Goal: Task Accomplishment & Management: Manage account settings

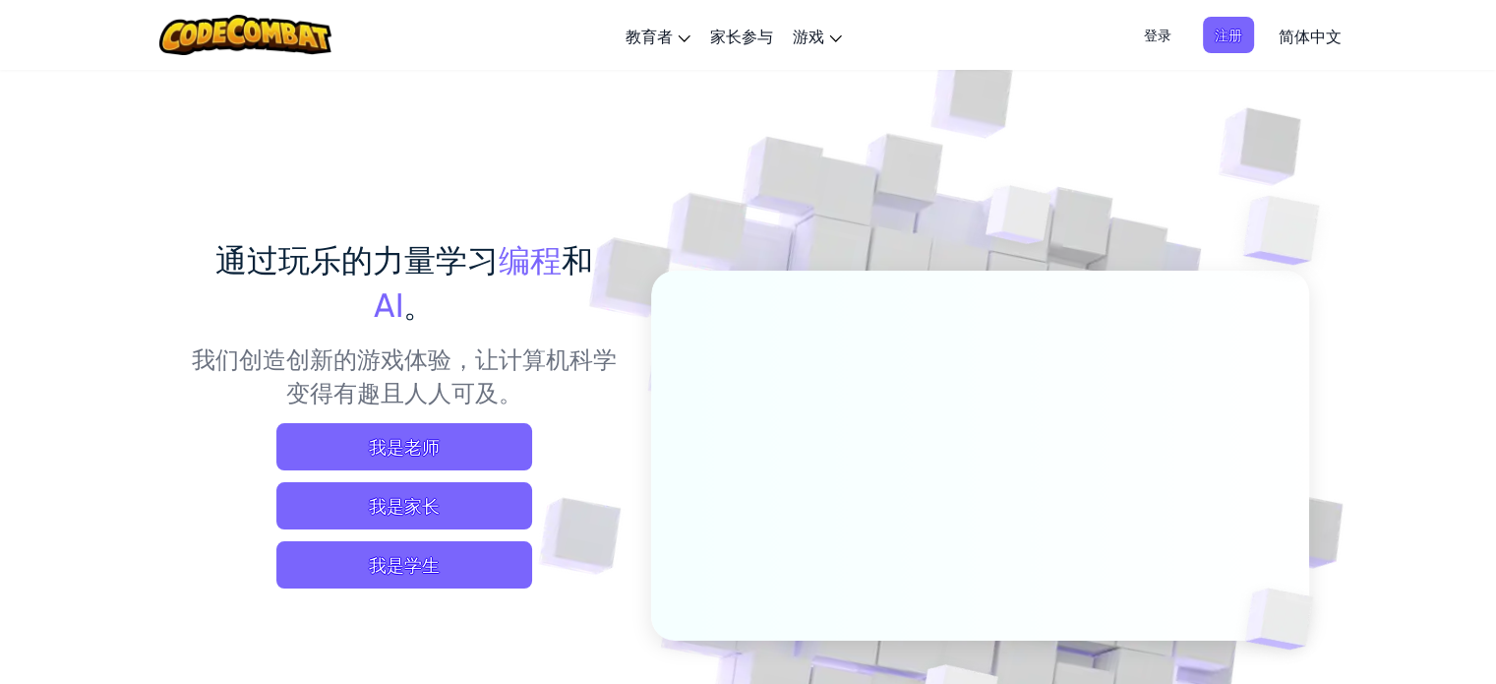
click at [1309, 37] on span "简体中文" at bounding box center [1310, 36] width 63 height 21
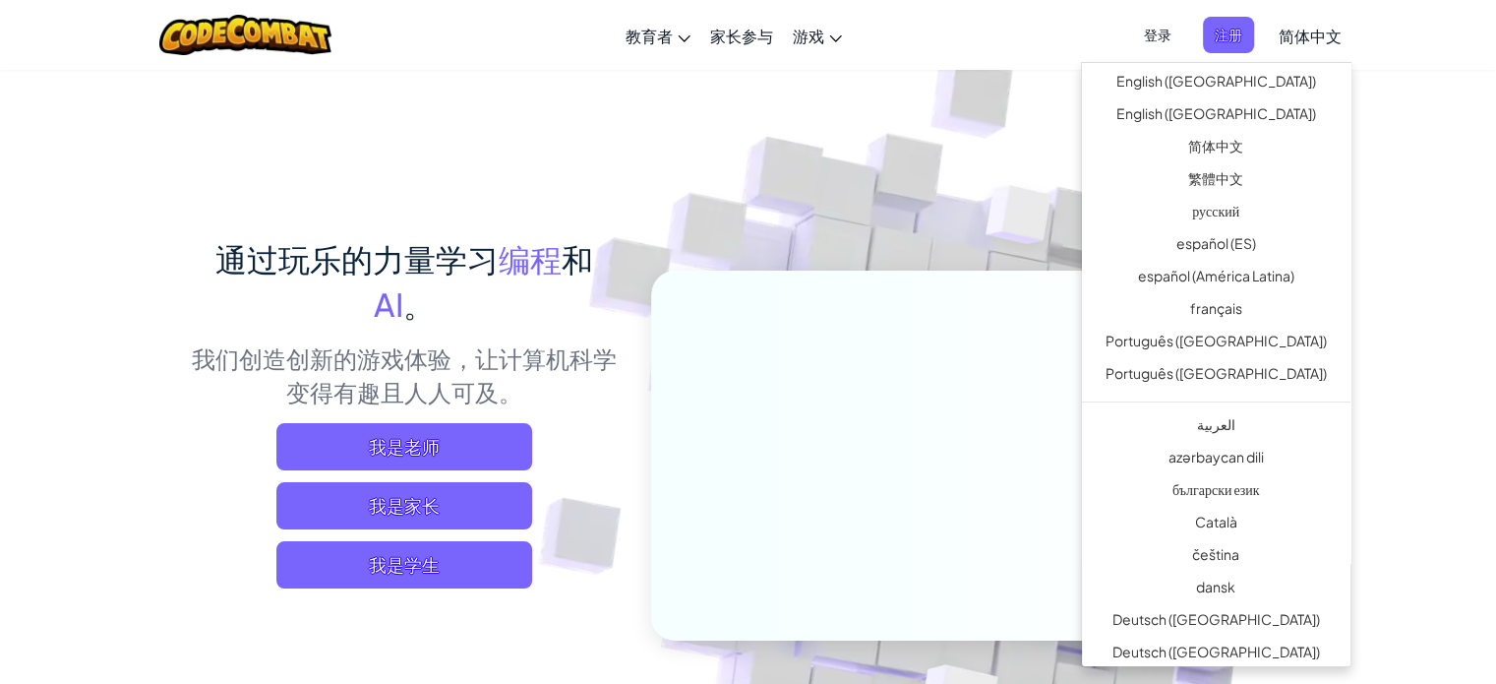
click at [1402, 180] on img at bounding box center [966, 433] width 1093 height 1093
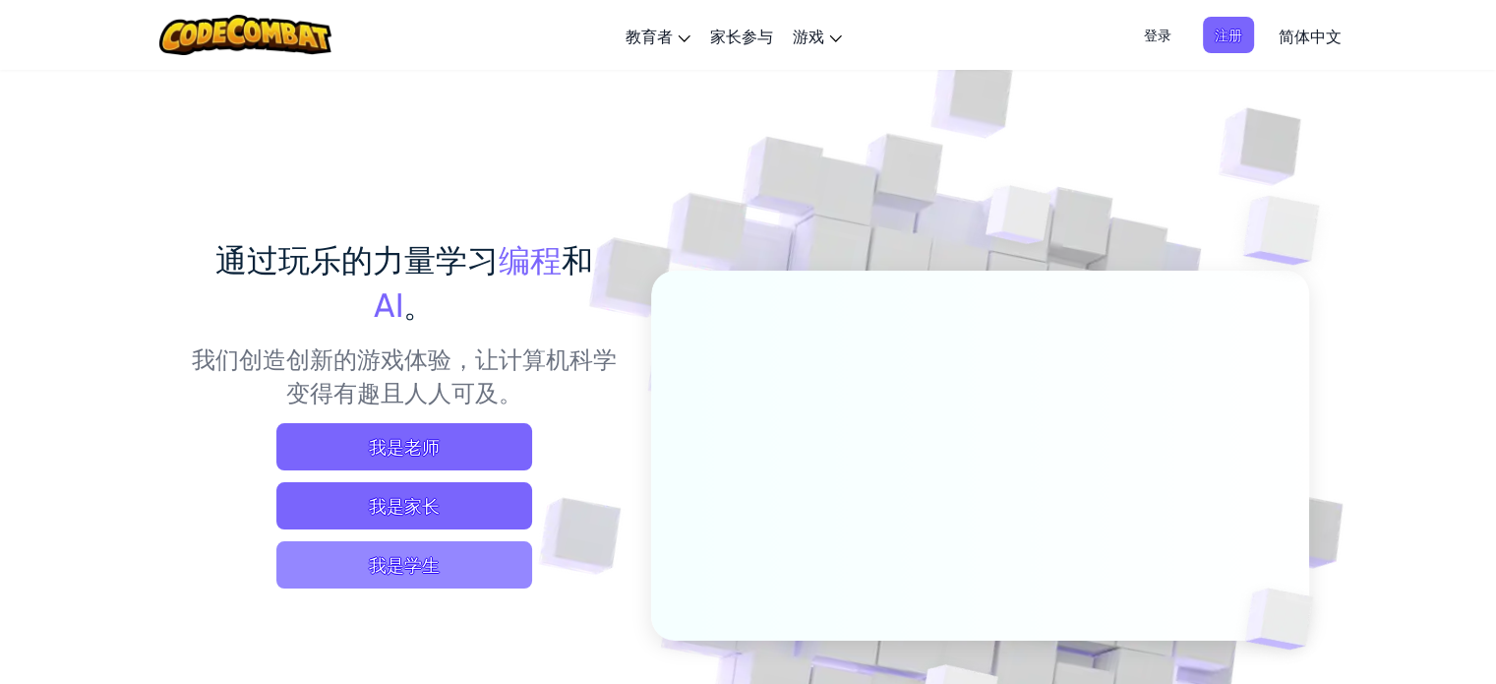
click at [480, 566] on span "我是学生" at bounding box center [404, 564] width 256 height 47
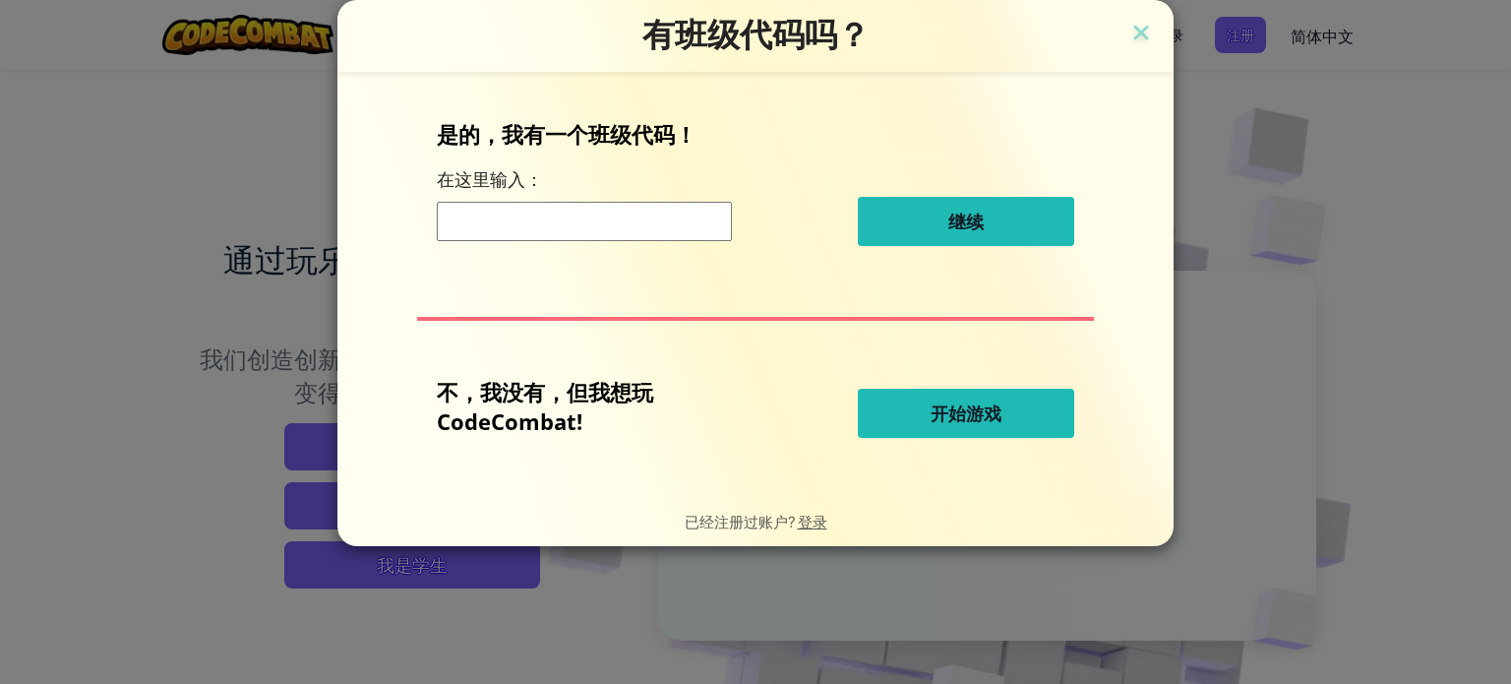
click at [672, 218] on input at bounding box center [584, 221] width 295 height 39
drag, startPoint x: 854, startPoint y: 379, endPoint x: 934, endPoint y: 420, distance: 89.8
click at [856, 381] on div "不，我没有，但我想玩 CodeCombat!" at bounding box center [647, 413] width 421 height 73
click at [934, 420] on span "开始游戏" at bounding box center [966, 413] width 71 height 24
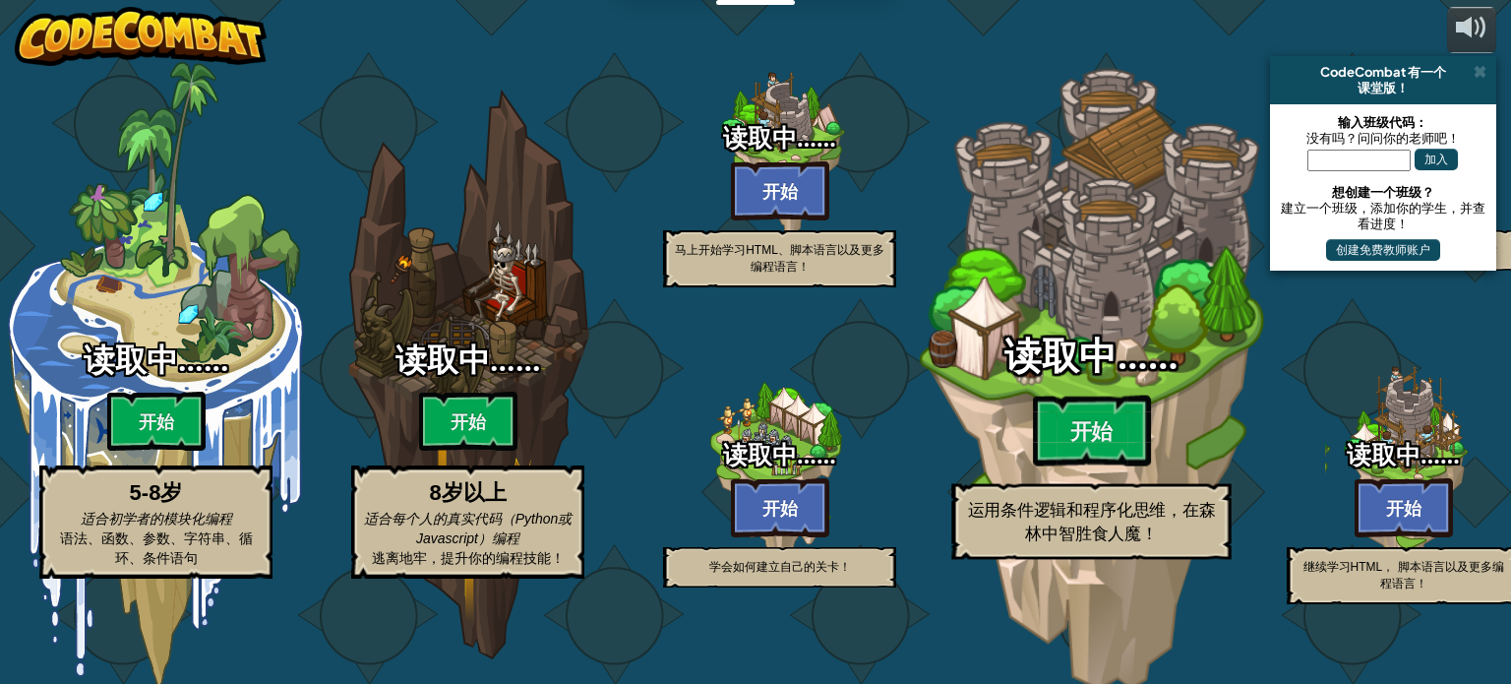
select select "zh-[PERSON_NAME]"
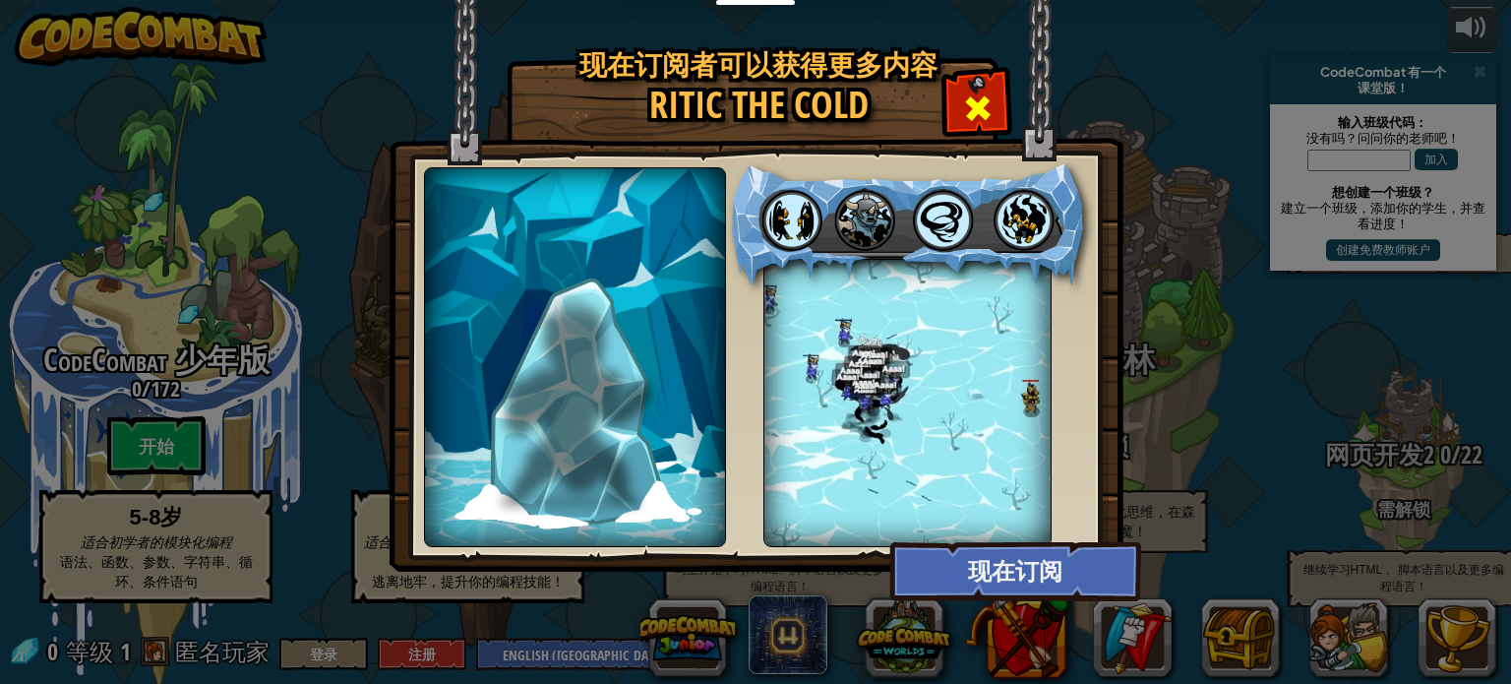
click at [987, 98] on span at bounding box center [977, 107] width 31 height 31
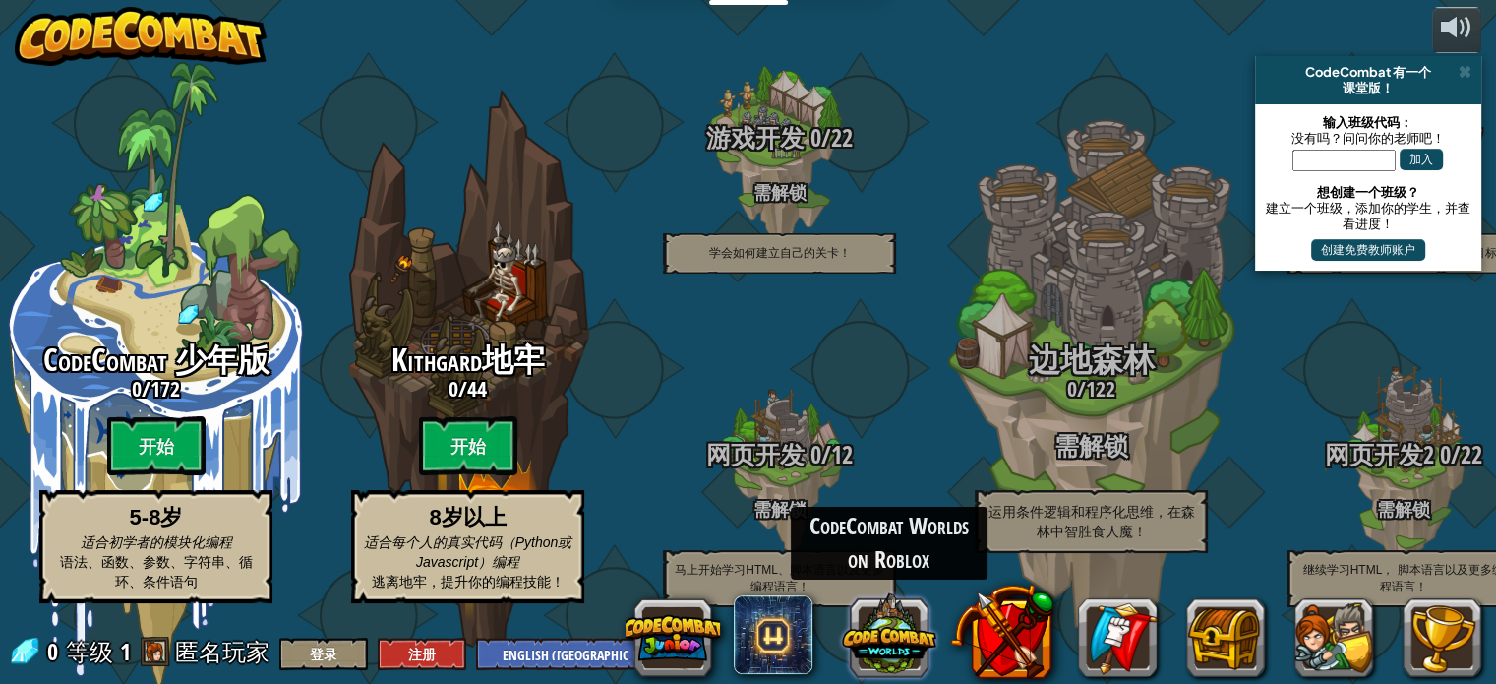
click at [882, 640] on button at bounding box center [889, 633] width 94 height 94
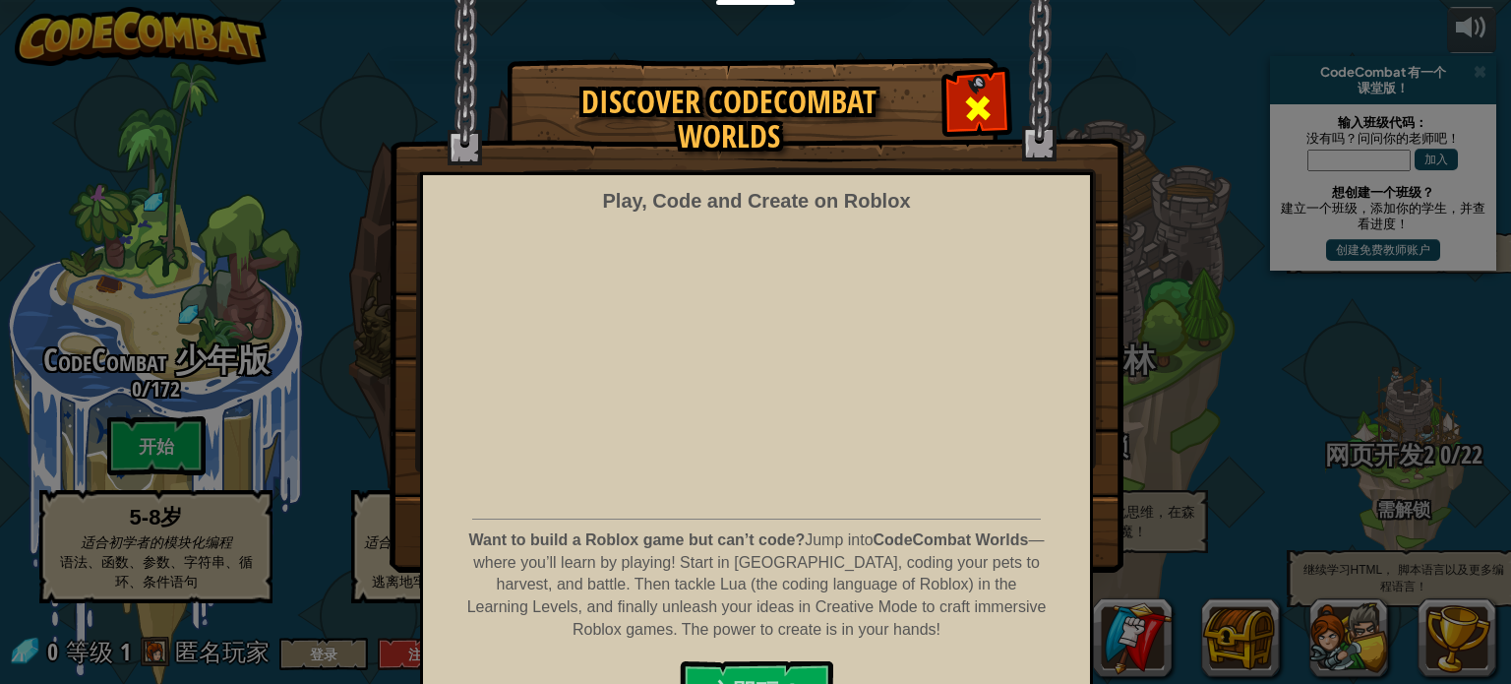
click at [976, 109] on span at bounding box center [977, 107] width 31 height 31
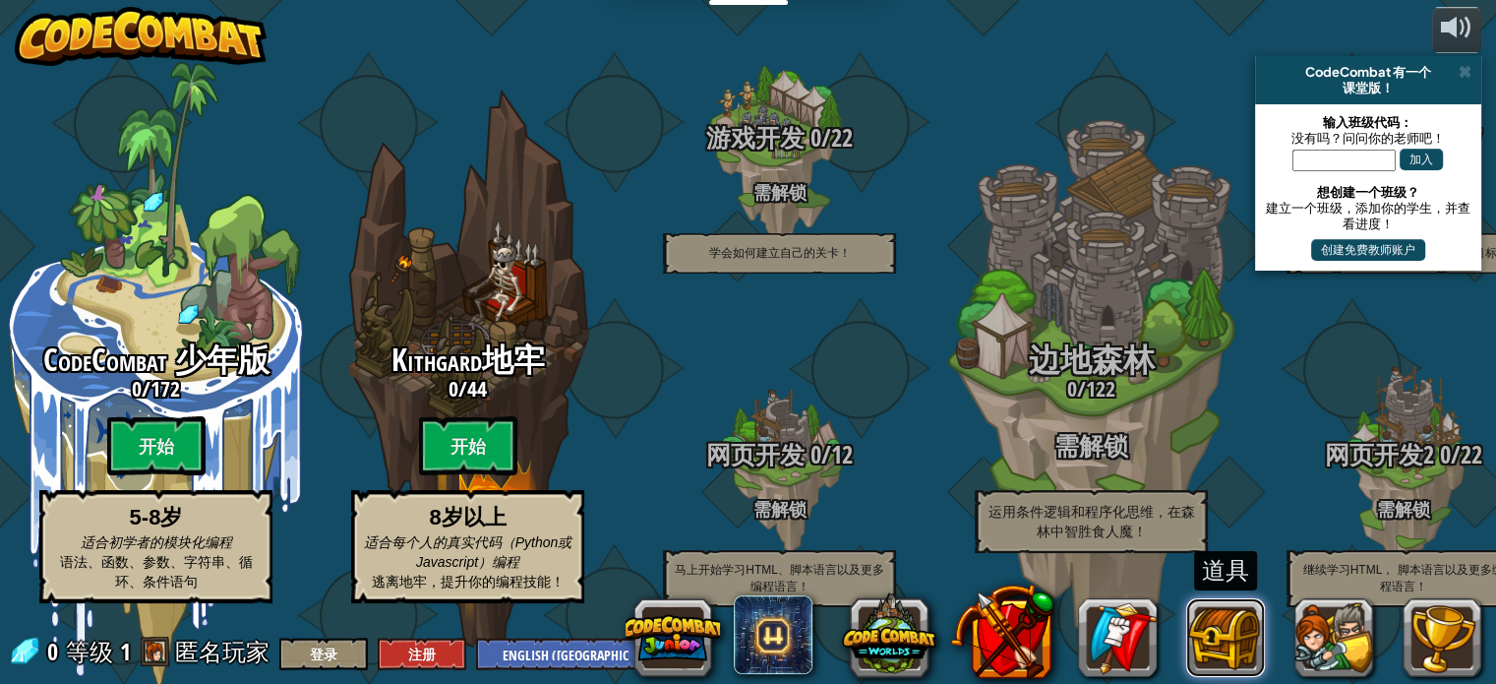
click at [1205, 640] on button at bounding box center [1226, 637] width 79 height 79
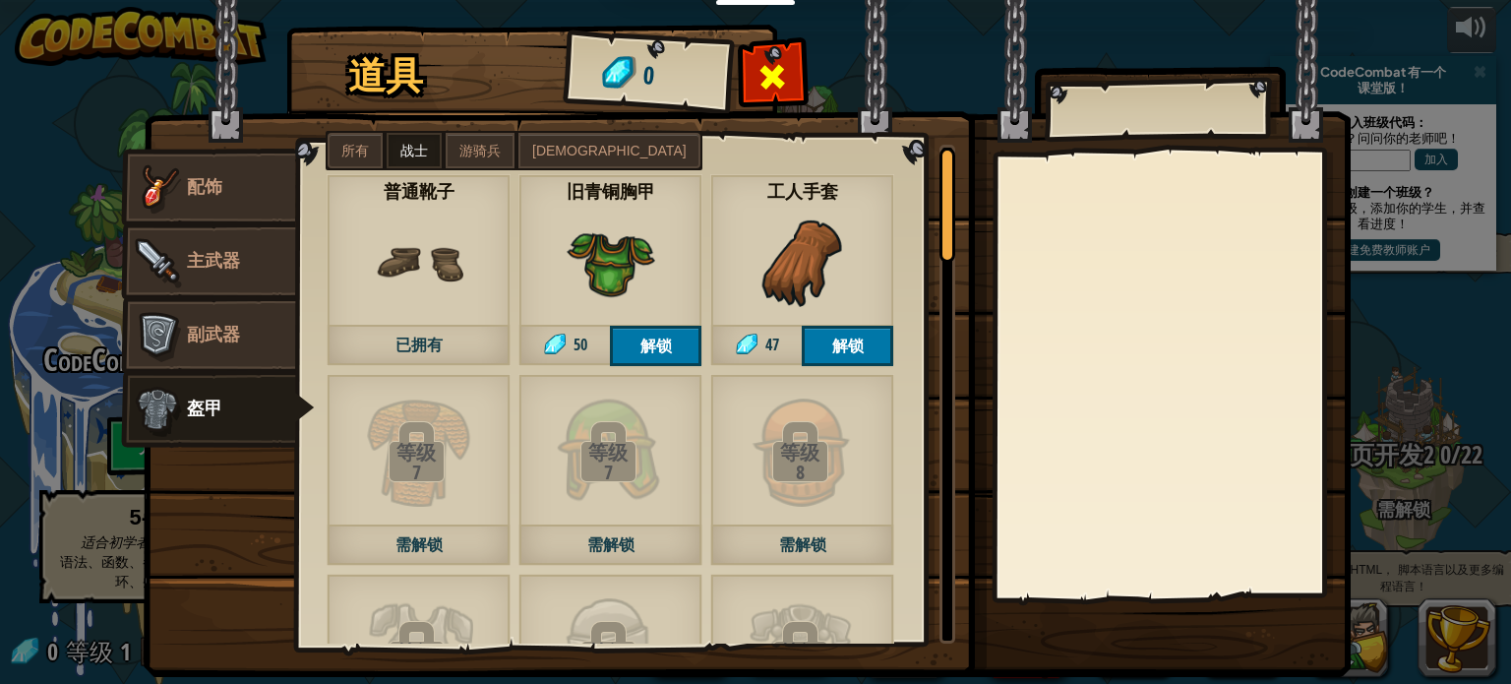
click at [775, 74] on span at bounding box center [773, 76] width 31 height 31
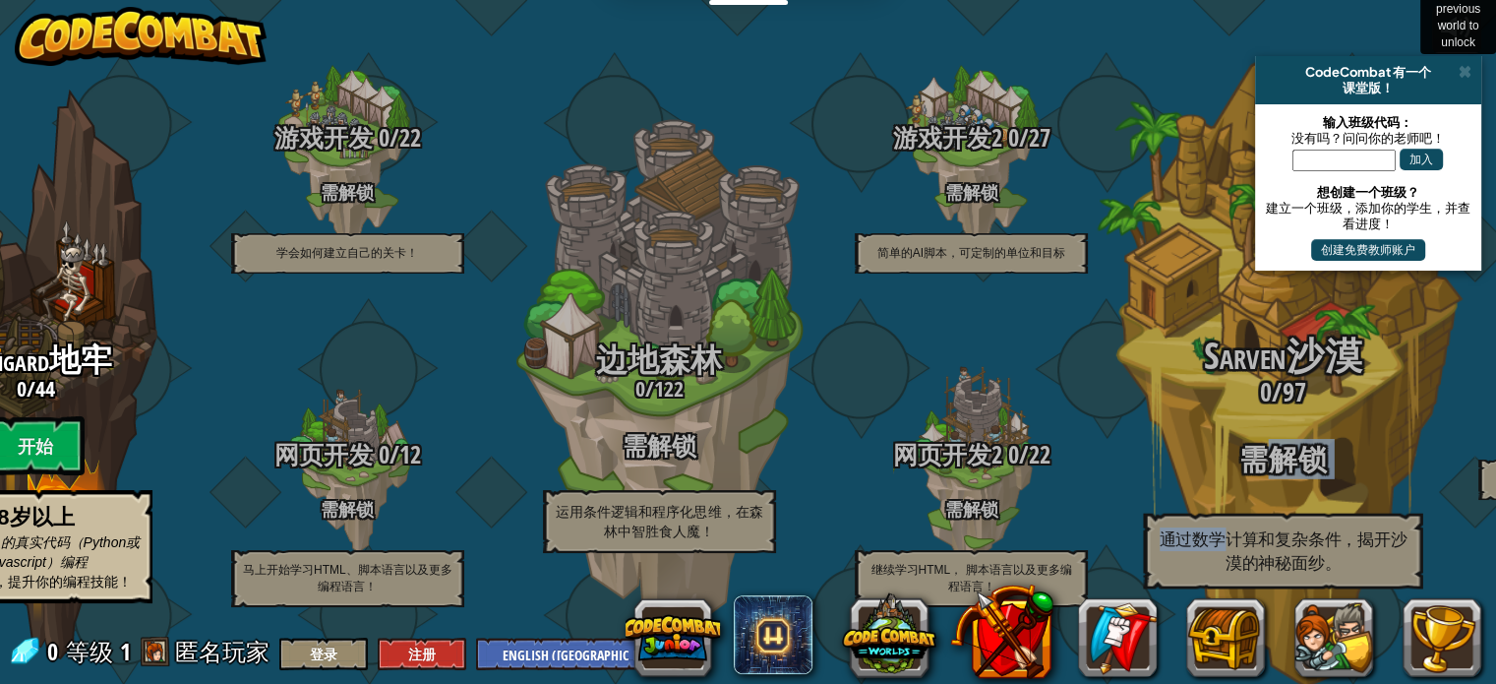
drag, startPoint x: 1383, startPoint y: 469, endPoint x: 1217, endPoint y: 475, distance: 166.4
click at [1217, 475] on div "Sarven沙漠 0 / 97 需解锁 通过数学计算和复杂条件，揭开沙漠的神秘面纱。" at bounding box center [1283, 462] width 374 height 253
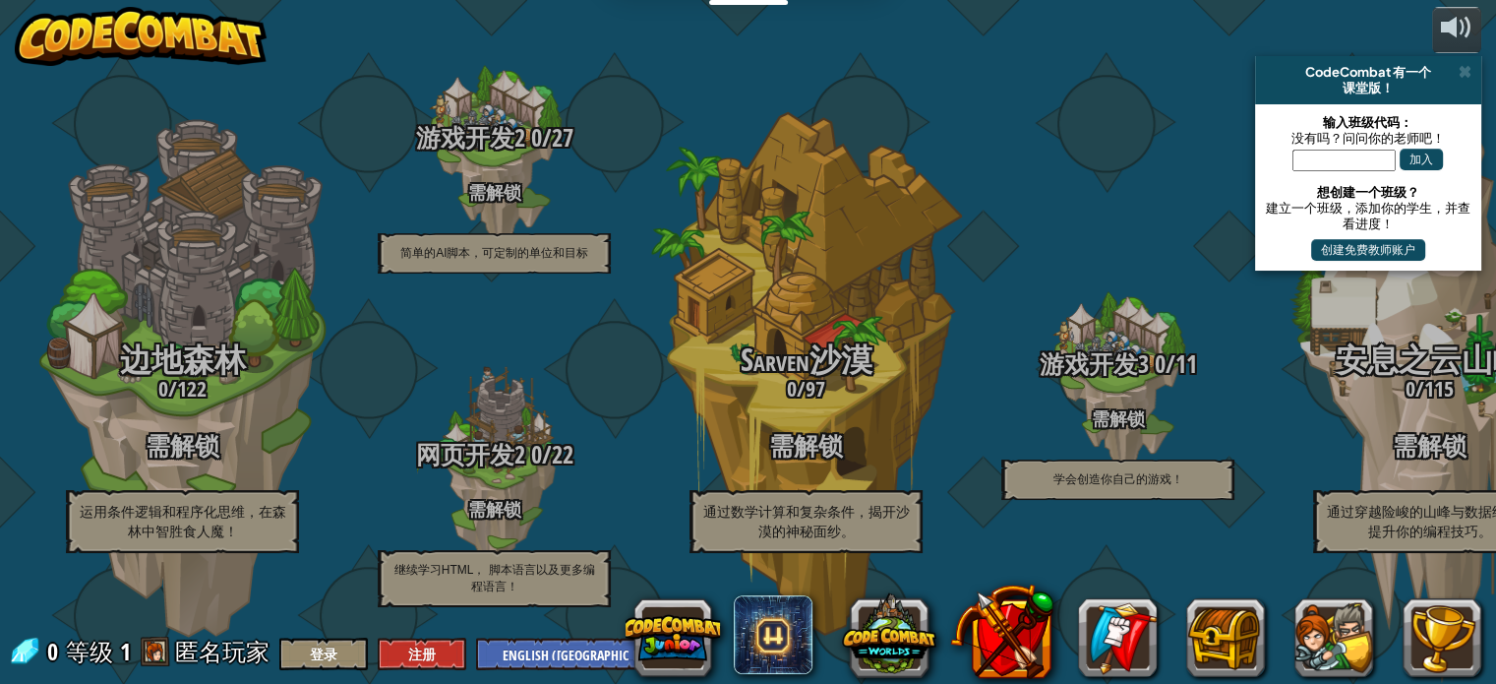
click at [1049, 184] on div "游戏开发3 0 / 11 需解锁 学会创造你自己的游戏！" at bounding box center [1118, 312] width 312 height 624
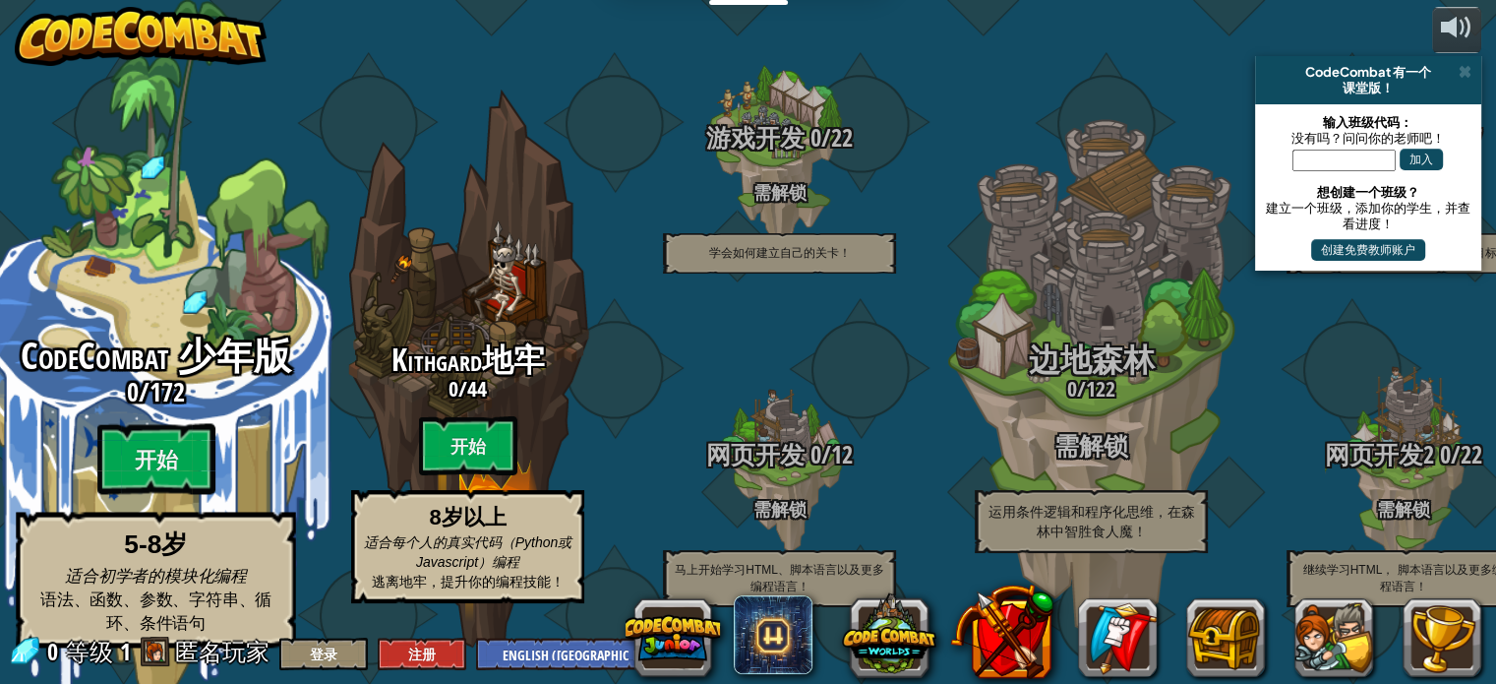
click at [143, 332] on span "CodeCombat 少年版" at bounding box center [156, 356] width 272 height 51
select select "zh-[PERSON_NAME]"
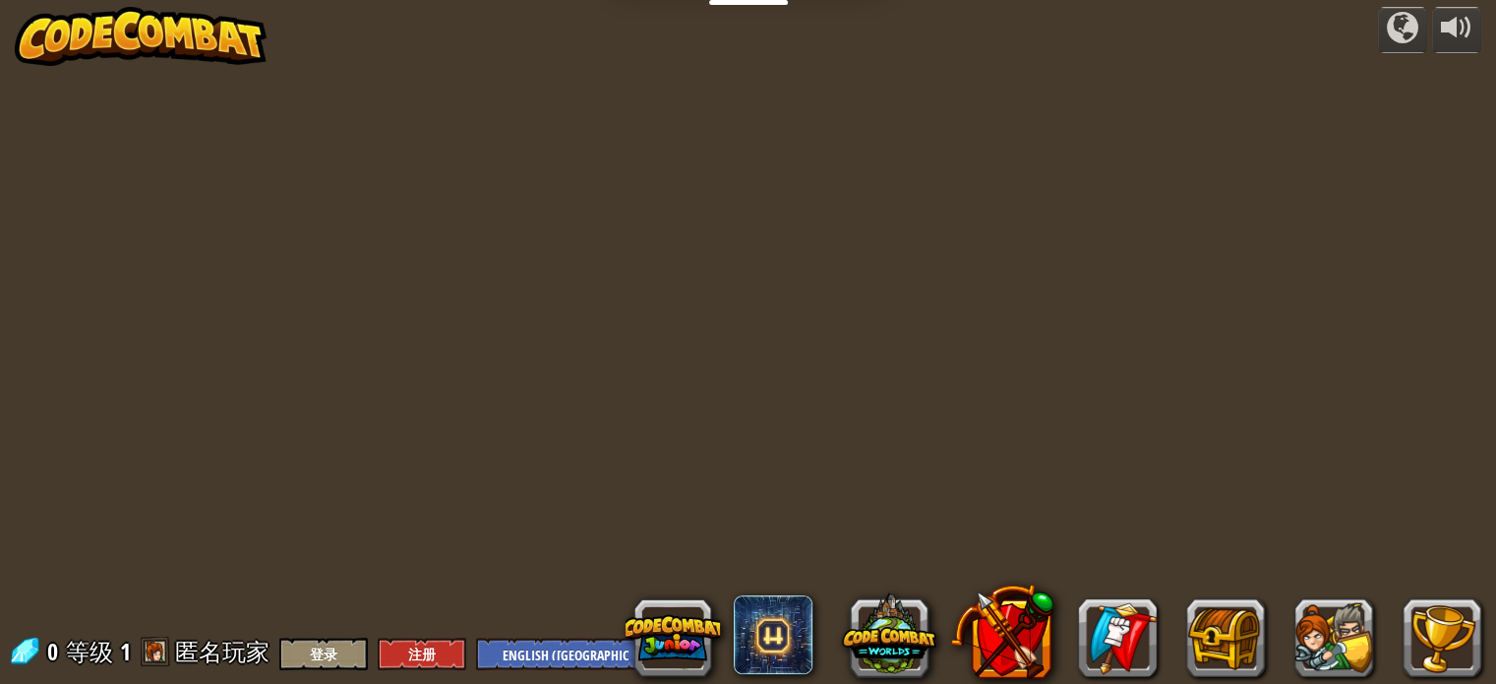
select select "zh-[PERSON_NAME]"
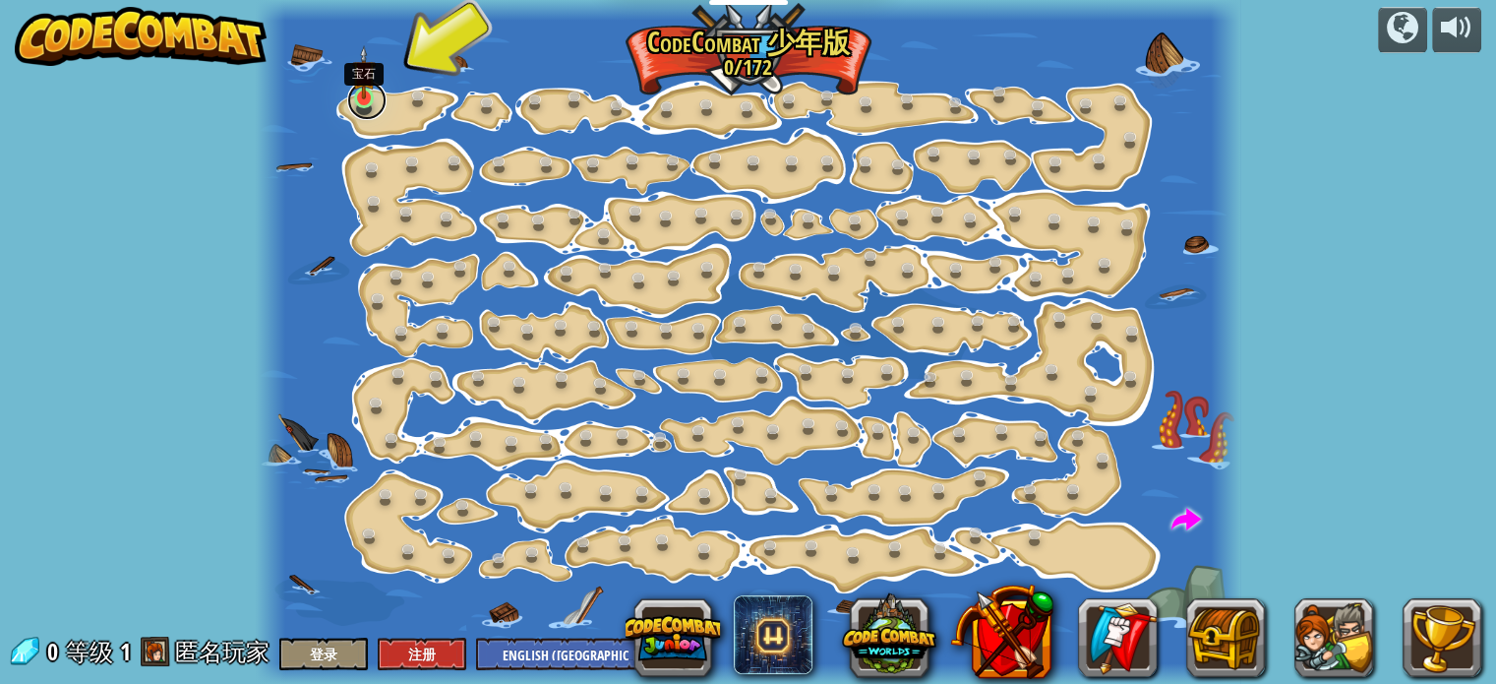
click at [378, 90] on link at bounding box center [366, 100] width 39 height 39
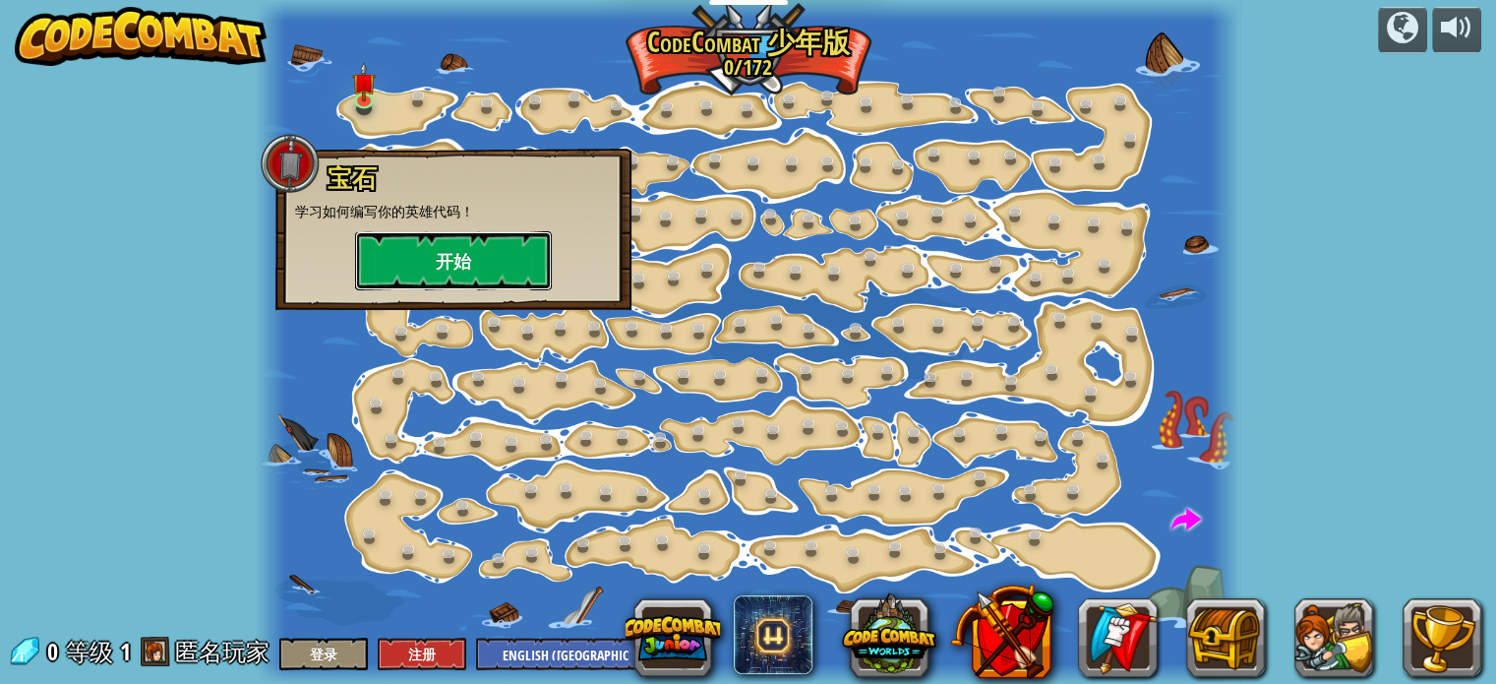
click at [457, 264] on button "开始" at bounding box center [453, 260] width 197 height 59
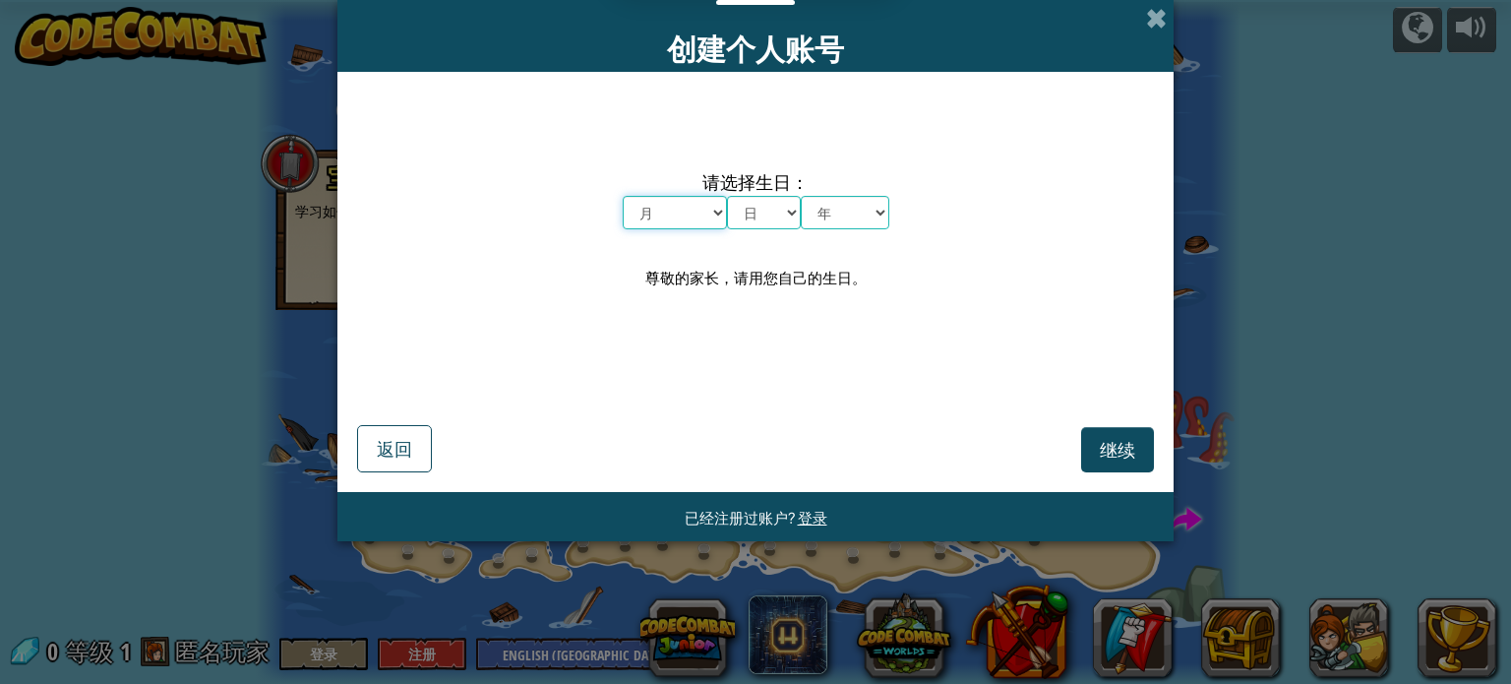
click at [634, 208] on select "月 一月 二月 三月 四月 五月 六月 七月 八月 九月 十月 十一月 十二月" at bounding box center [675, 212] width 104 height 33
select select "1"
click at [623, 196] on select "月 一月 二月 三月 四月 五月 六月 七月 八月 九月 十月 十一月 十二月" at bounding box center [675, 212] width 104 height 33
click at [744, 193] on span "请选择生日：" at bounding box center [756, 181] width 267 height 29
drag, startPoint x: 750, startPoint y: 211, endPoint x: 748, endPoint y: 222, distance: 12.0
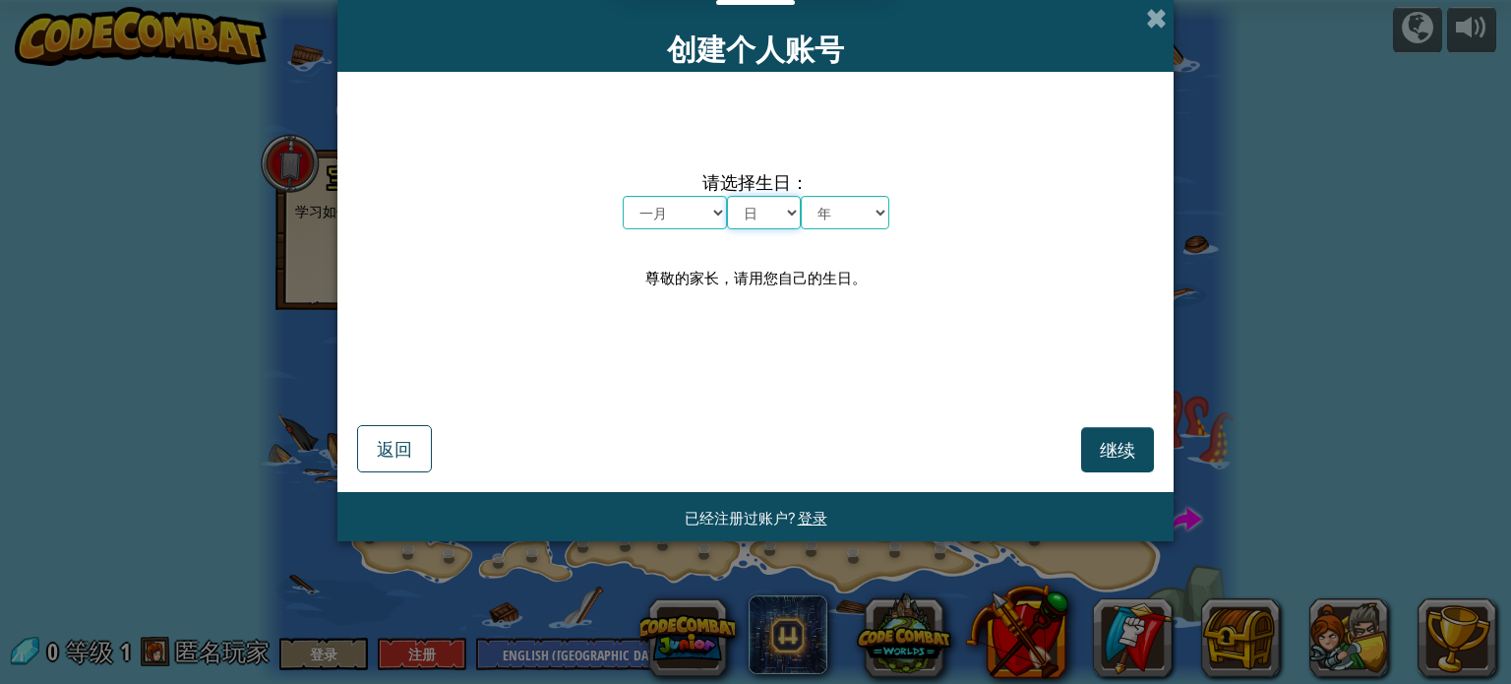
click at [750, 212] on select "日 1 2 3 4 5 6 7 8 9 10 11 12 13 14 15 16 17 18 19 20 21 22 23 24 25 26 27 28 29…" at bounding box center [764, 212] width 74 height 33
select select "1"
click at [727, 196] on select "日 1 2 3 4 5 6 7 8 9 10 11 12 13 14 15 16 17 18 19 20 21 22 23 24 25 26 27 28 29…" at bounding box center [764, 212] width 74 height 33
click at [798, 215] on select "日 1 2 3 4 5 6 7 8 9 10 11 12 13 14 15 16 17 18 19 20 21 22 23 24 25 26 27 28 29…" at bounding box center [764, 212] width 74 height 33
click at [840, 213] on select "年 2025 2024 2023 2022 2021 2020 2019 2018 2017 2016 2015 2014 2013 2012 2011 20…" at bounding box center [845, 212] width 89 height 33
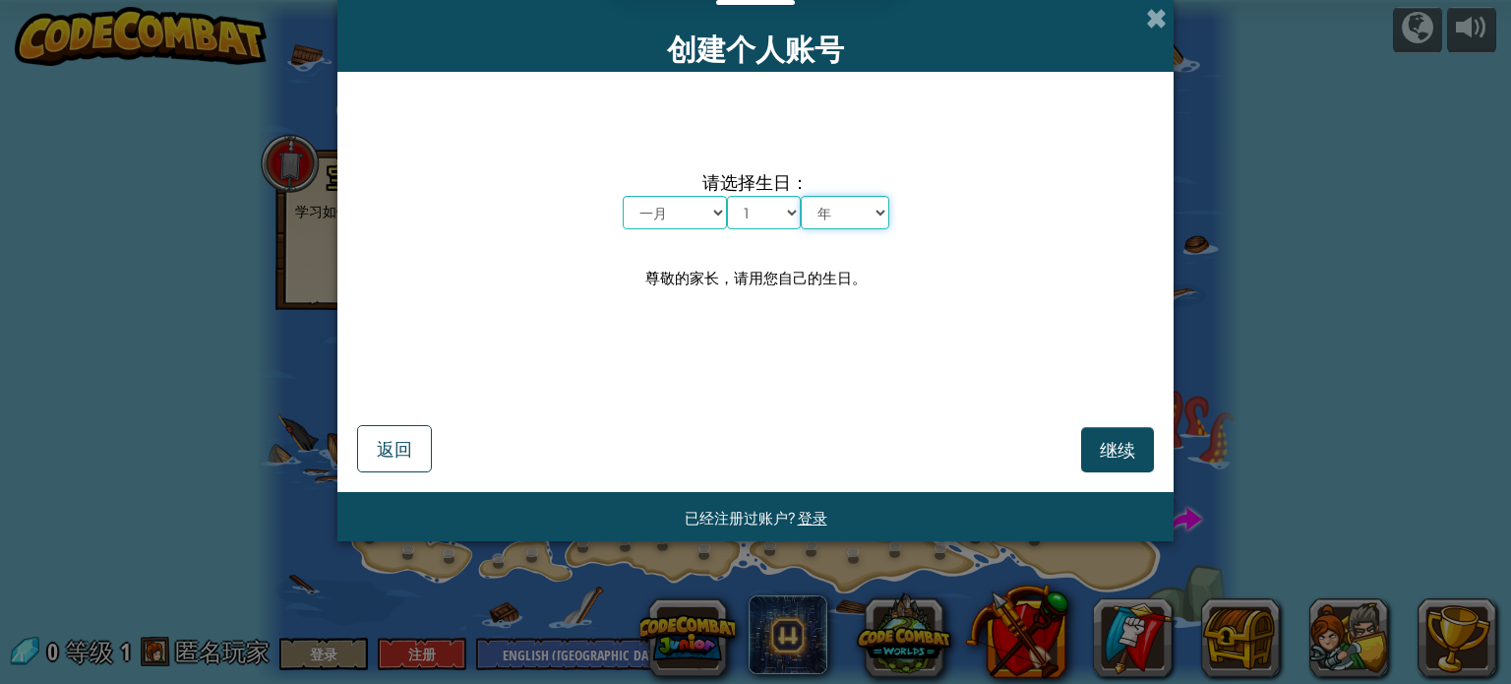
click at [841, 213] on select "年 2025 2024 2023 2022 2021 2020 2019 2018 2017 2016 2015 2014 2013 2012 2011 20…" at bounding box center [845, 212] width 89 height 33
drag, startPoint x: 846, startPoint y: 213, endPoint x: 859, endPoint y: 225, distance: 18.1
click at [846, 213] on select "年 2025 2024 2023 2022 2021 2020 2019 2018 2017 2016 2015 2014 2013 2012 2011 20…" at bounding box center [845, 212] width 89 height 33
select select "1990"
click at [801, 196] on select "年 2025 2024 2023 2022 2021 2020 2019 2018 2017 2016 2015 2014 2013 2012 2011 20…" at bounding box center [845, 212] width 89 height 33
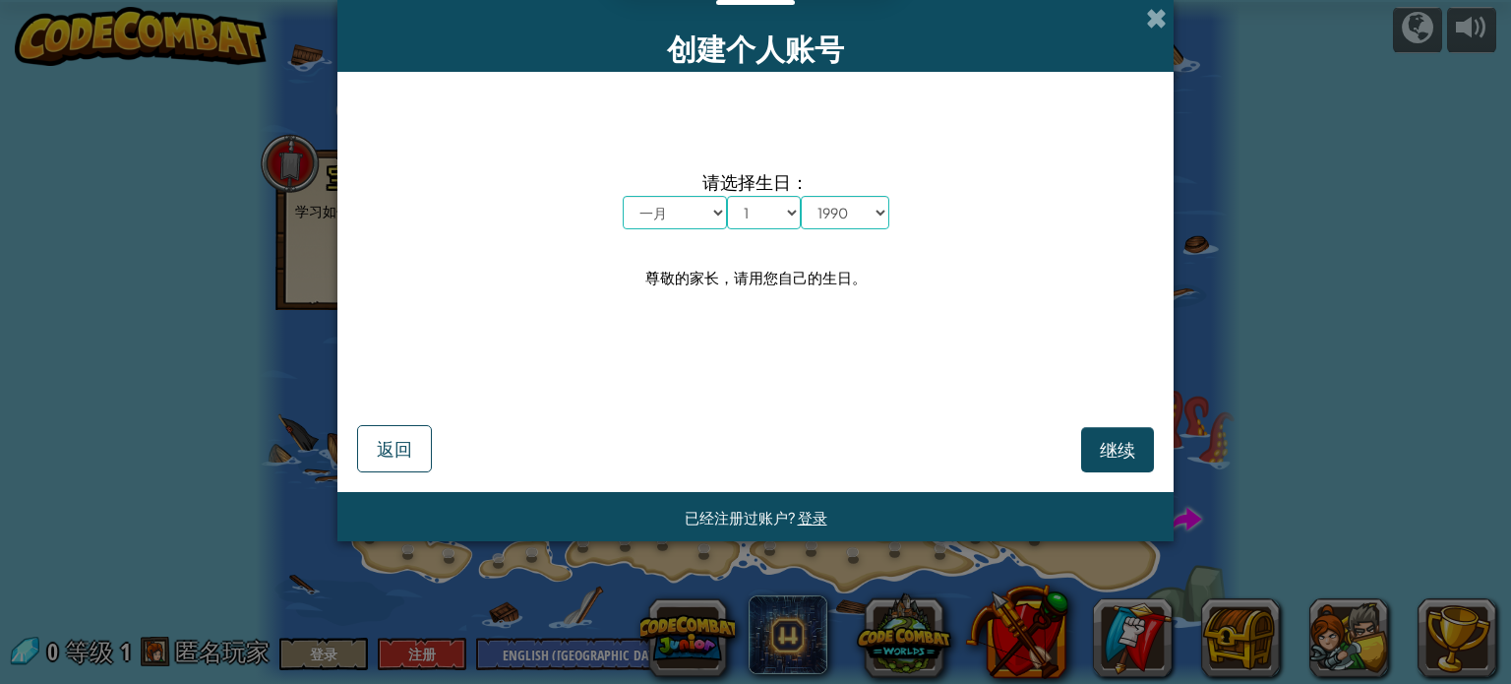
click at [944, 357] on div "请选择生日： 月 一月 二月 三月 四月 五月 六月 七月 八月 九月 十月 十一月 十二月 日 1 2 3 4 5 6 7 8 9 10 11 12 13 …" at bounding box center [755, 229] width 797 height 277
click at [1110, 443] on span "继续" at bounding box center [1117, 449] width 35 height 23
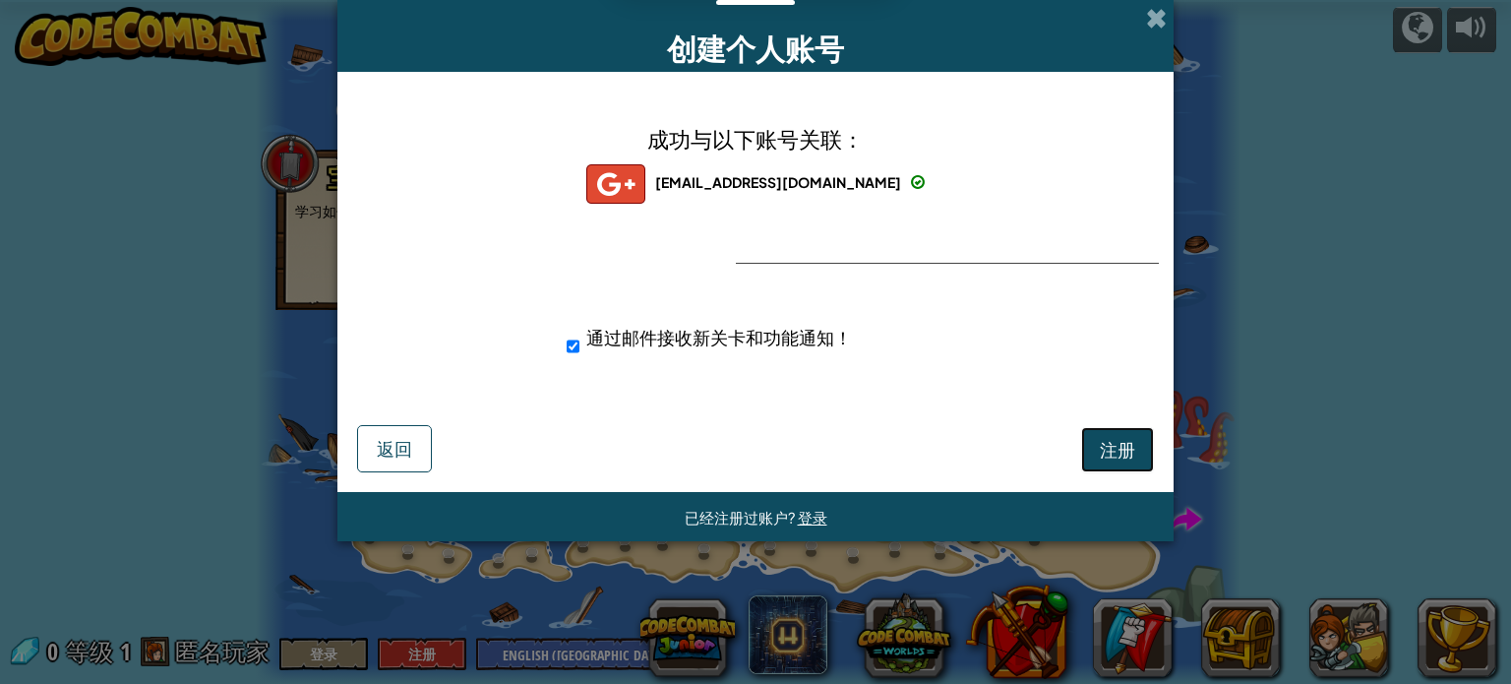
click at [1106, 446] on span "注册" at bounding box center [1117, 449] width 35 height 23
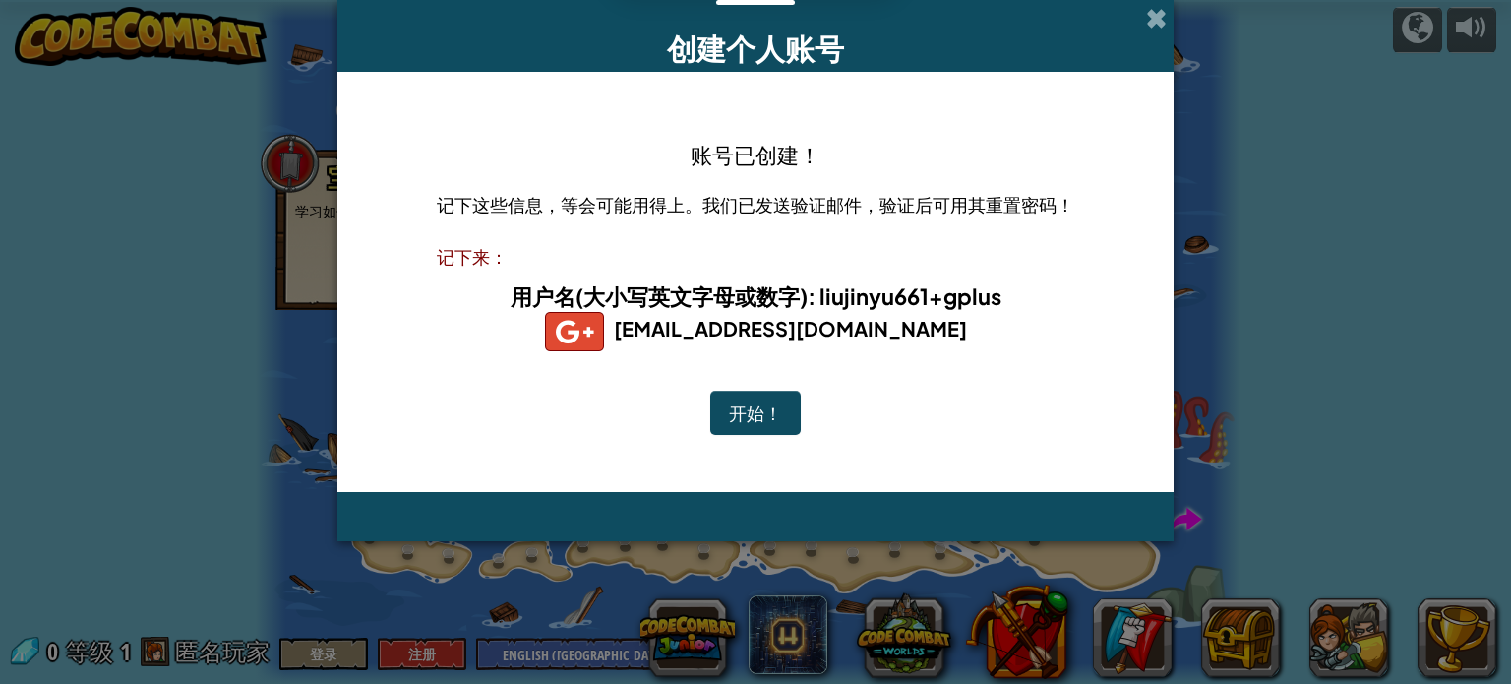
click at [775, 408] on button "开始！" at bounding box center [755, 413] width 91 height 45
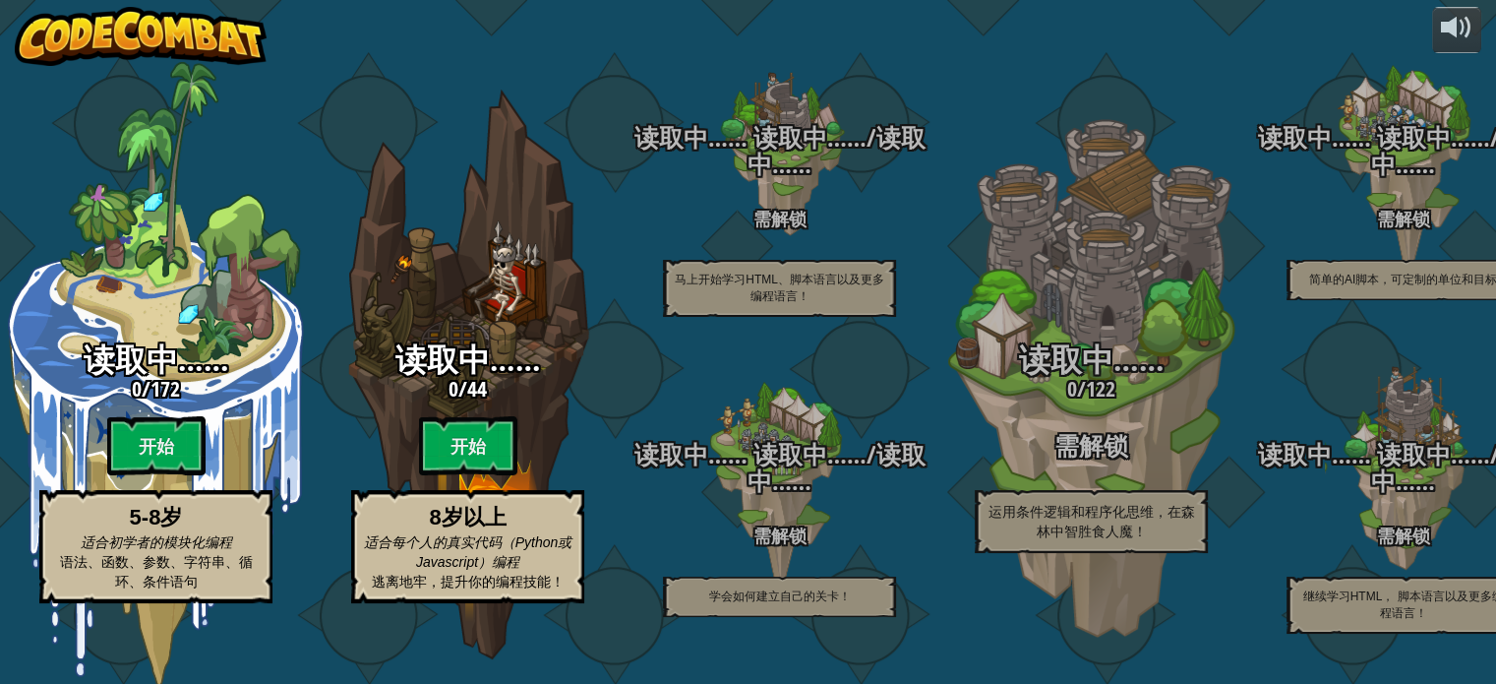
select select "zh-HANS"
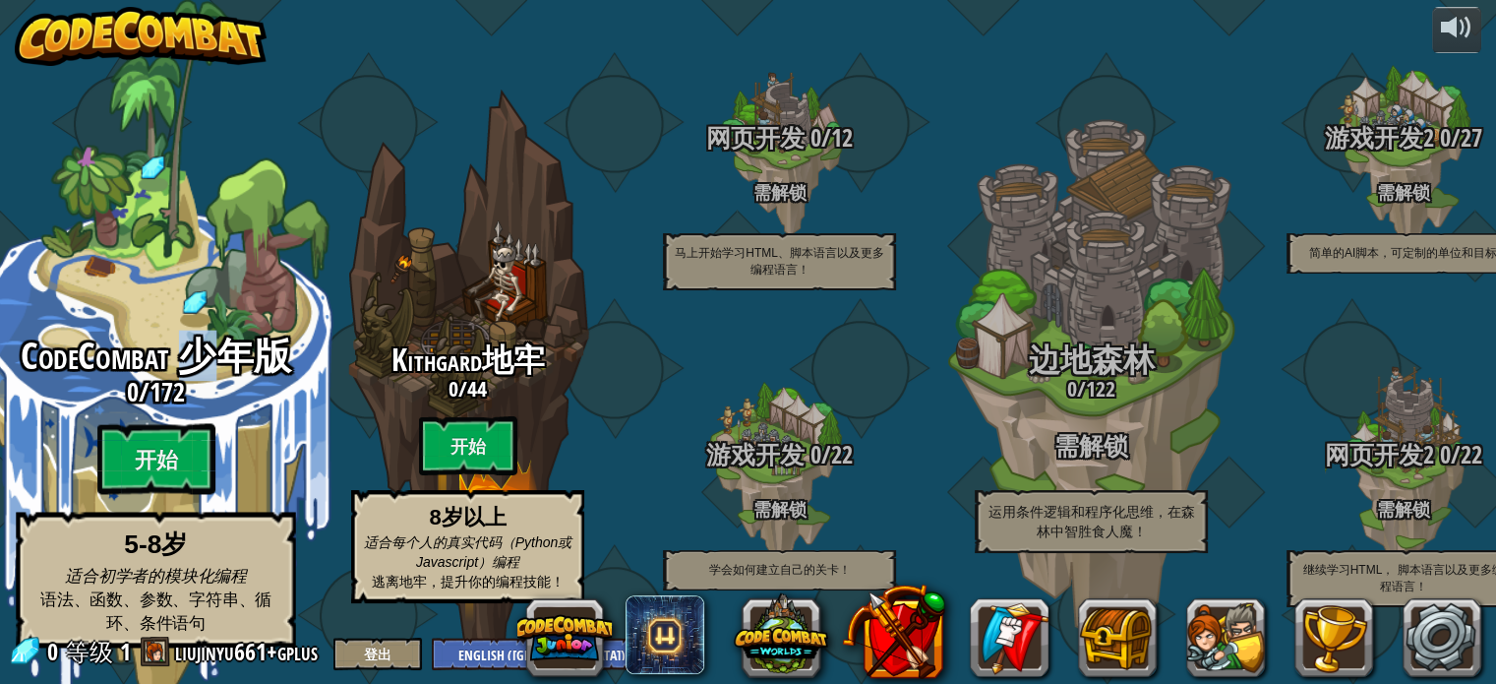
click at [201, 359] on span "CodeCombat 少年版" at bounding box center [156, 356] width 272 height 51
select select "zh-HANS"
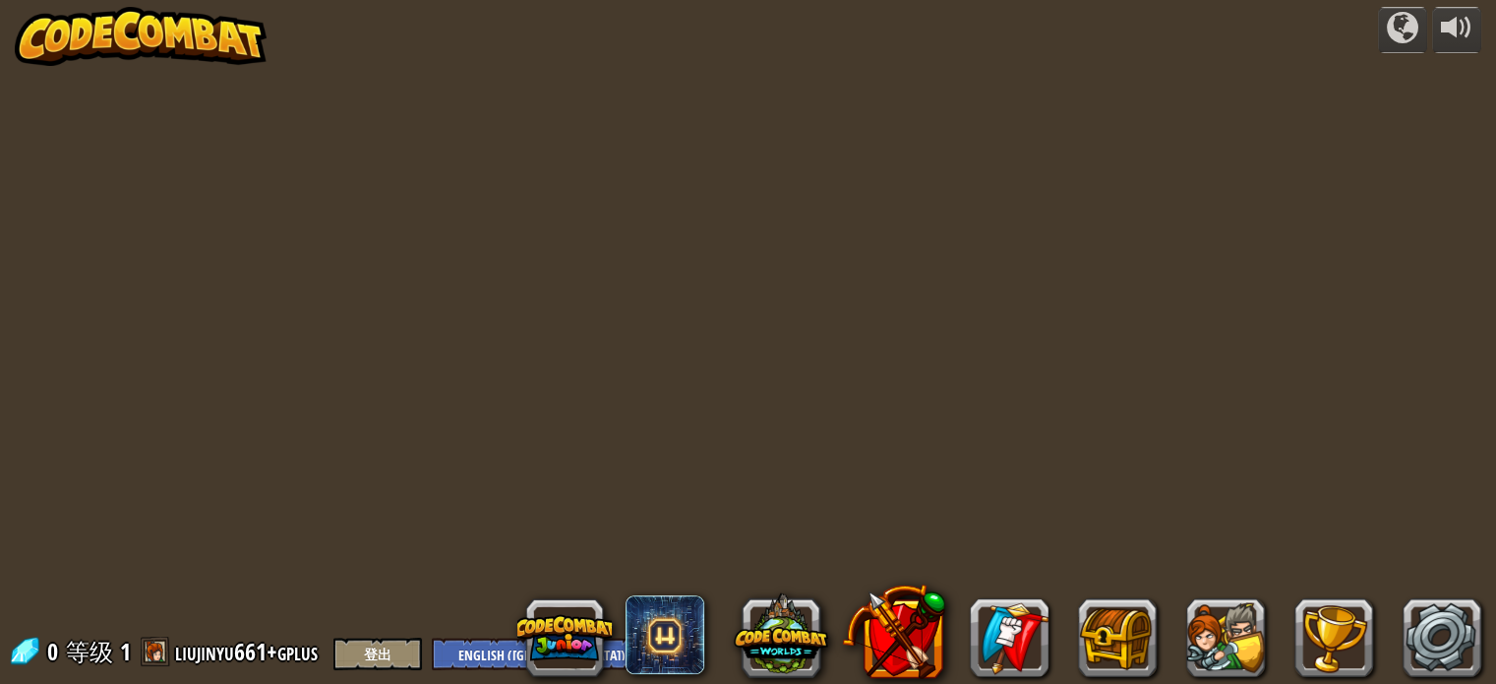
select select "zh-HANS"
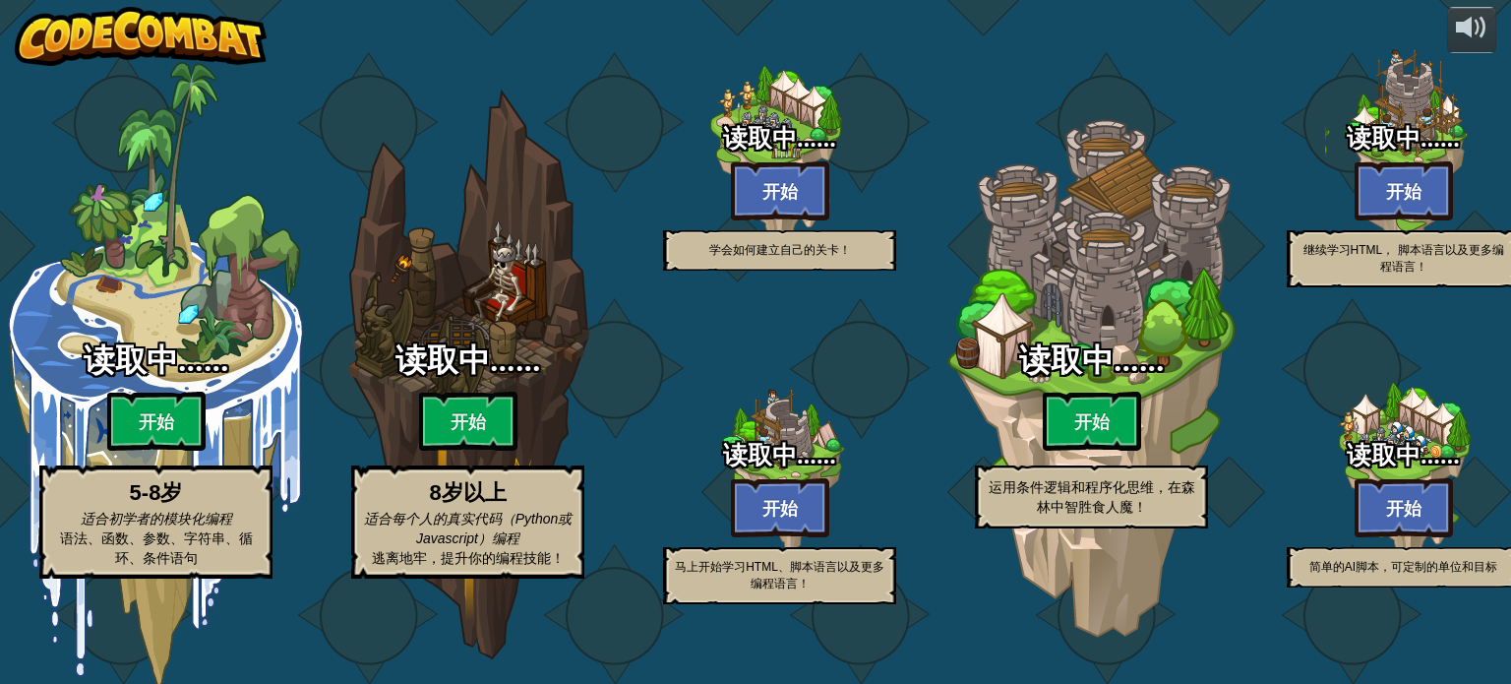
select select "zh-[PERSON_NAME]"
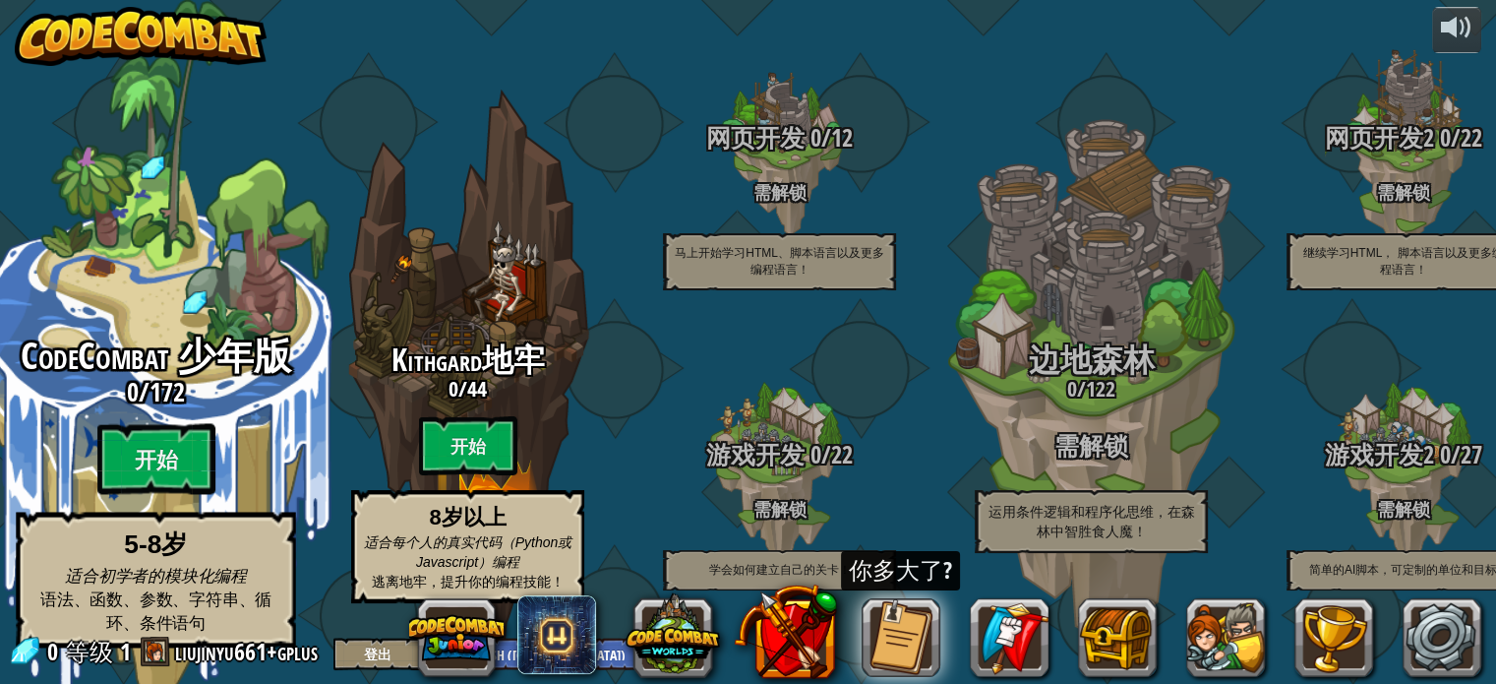
click at [243, 297] on div "CodeCombat 少年版 0 / 172 开始 5-8岁 适合初学者的模块化编程 语法、函数、参数、字符串、循环、条件语句" at bounding box center [156, 374] width 374 height 749
select select "zh-[PERSON_NAME]"
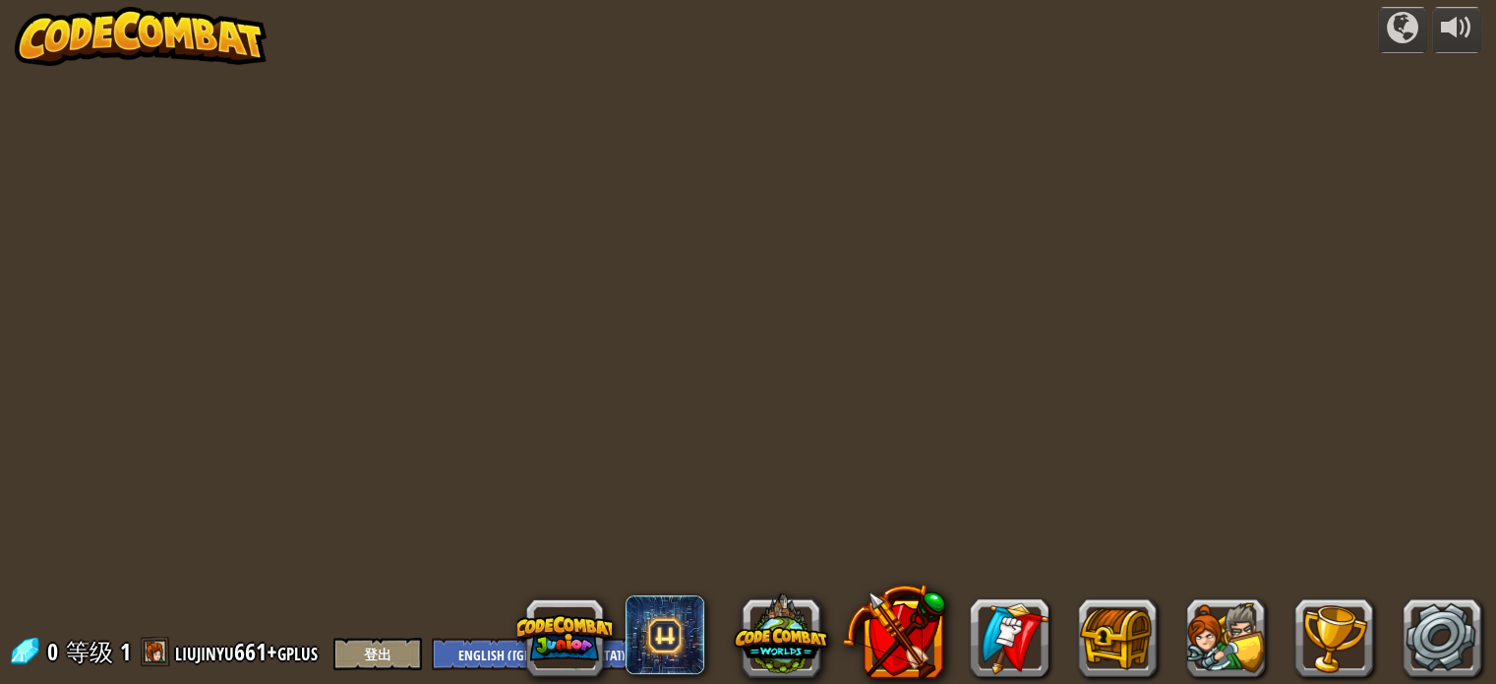
select select "zh-[PERSON_NAME]"
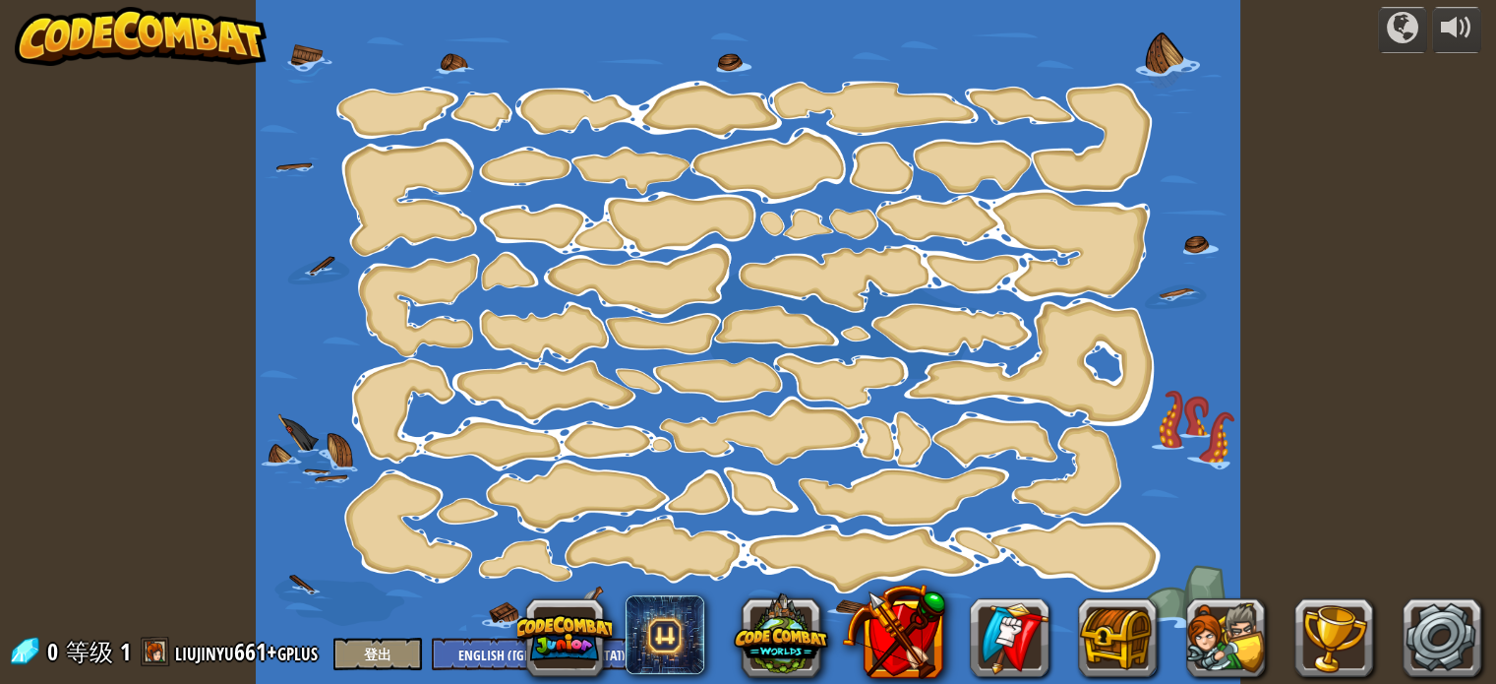
select select "zh-[PERSON_NAME]"
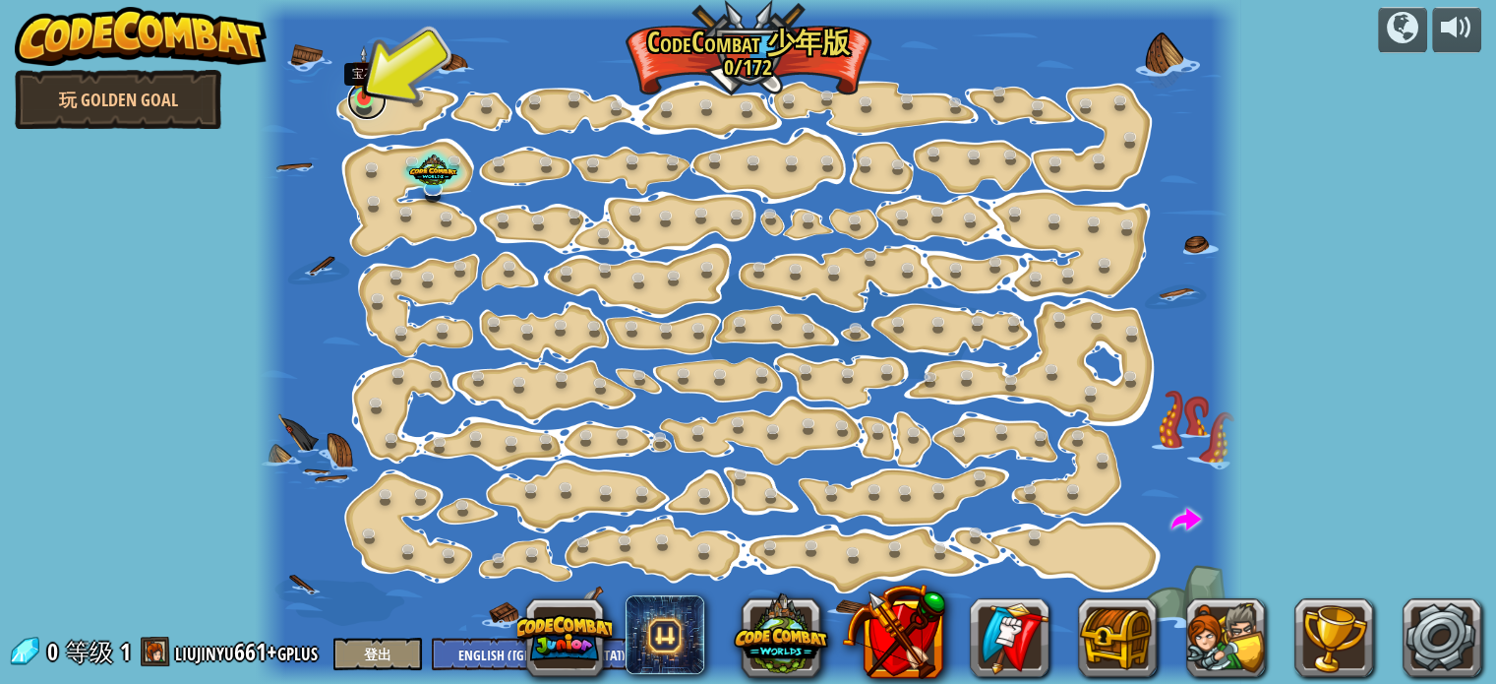
click at [357, 105] on link at bounding box center [366, 100] width 39 height 39
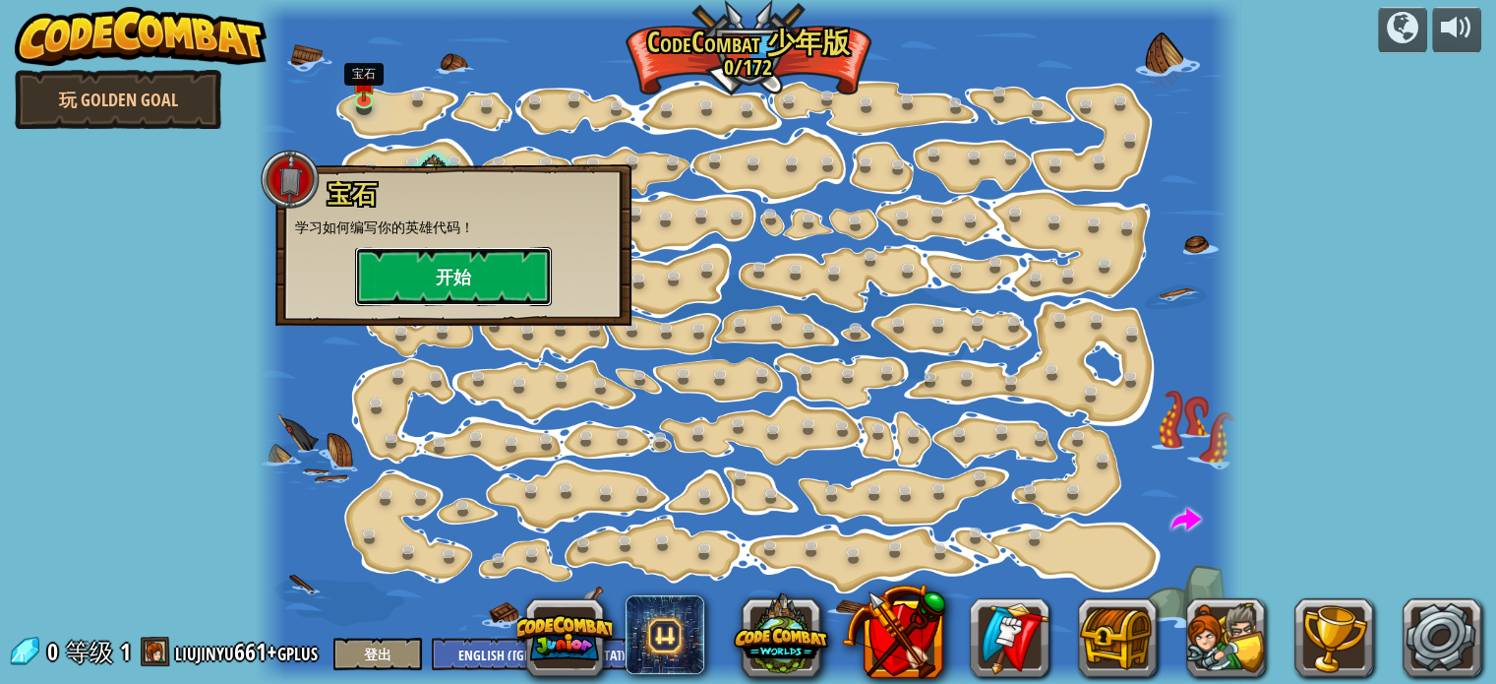
click at [439, 282] on button "开始" at bounding box center [453, 276] width 197 height 59
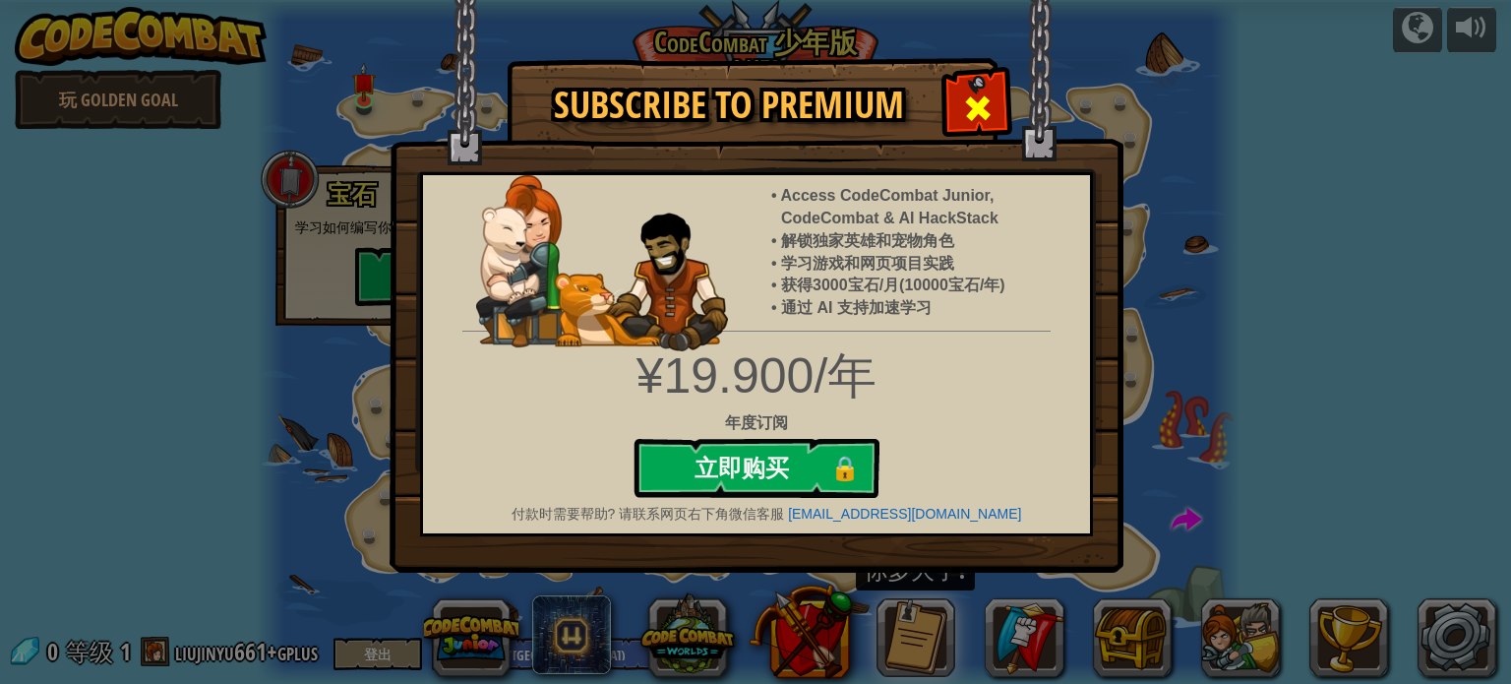
click at [983, 108] on span at bounding box center [977, 107] width 31 height 31
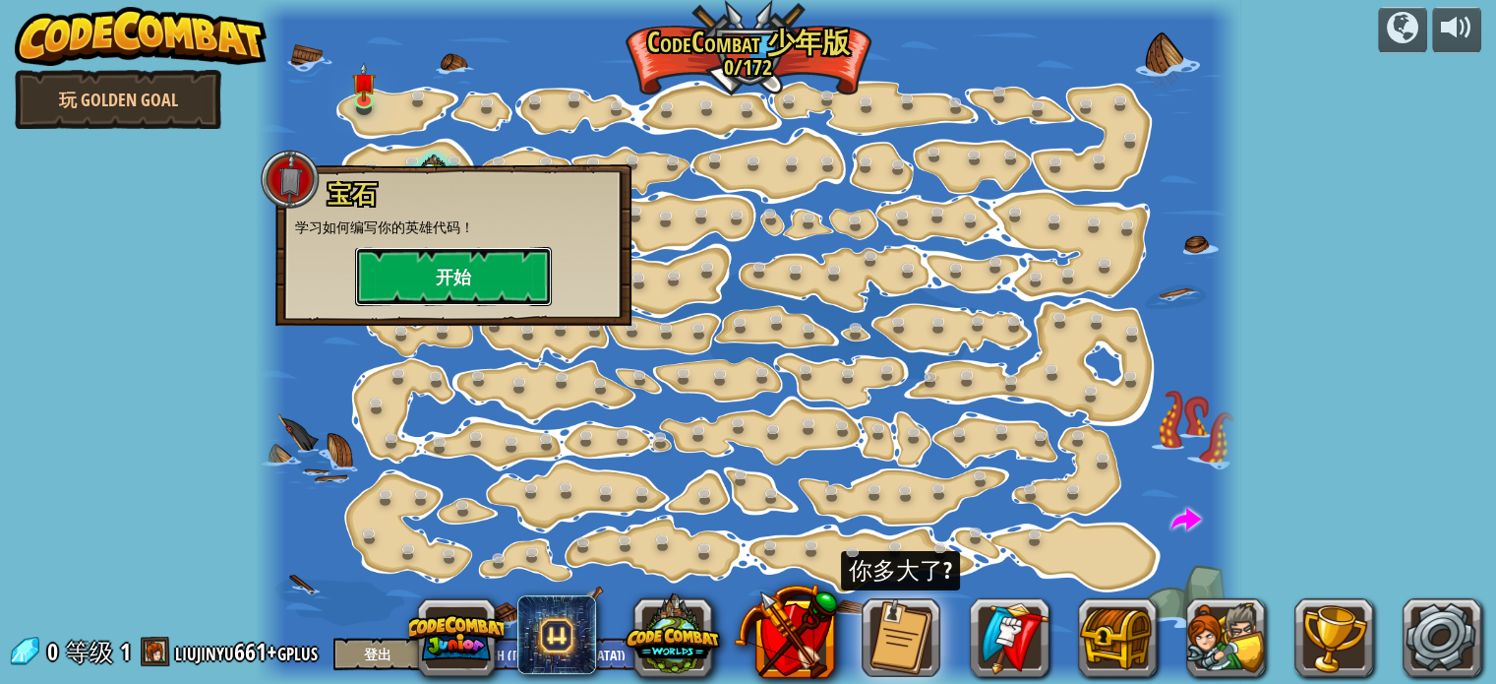
click at [507, 261] on button "开始" at bounding box center [453, 276] width 197 height 59
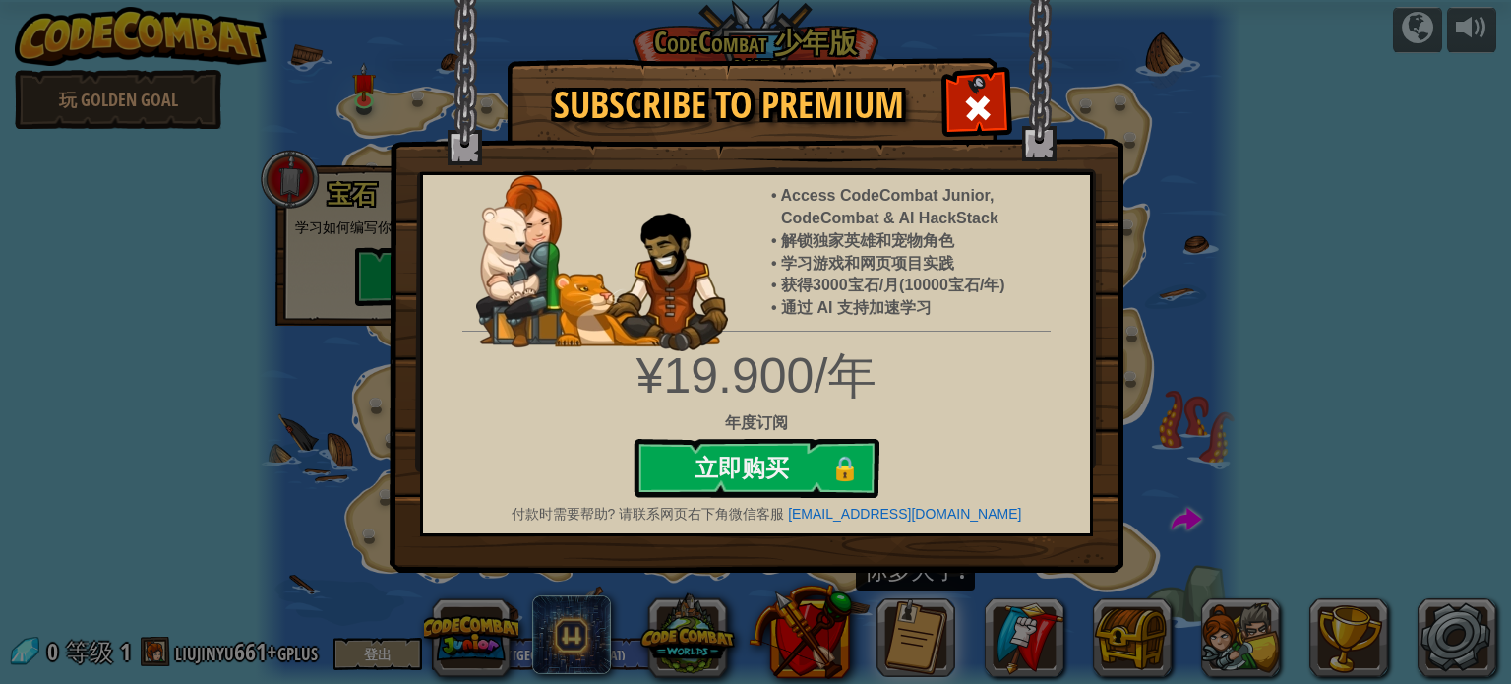
click at [833, 374] on div "¥19.900/年" at bounding box center [756, 376] width 697 height 70
click at [990, 112] on span at bounding box center [977, 107] width 31 height 31
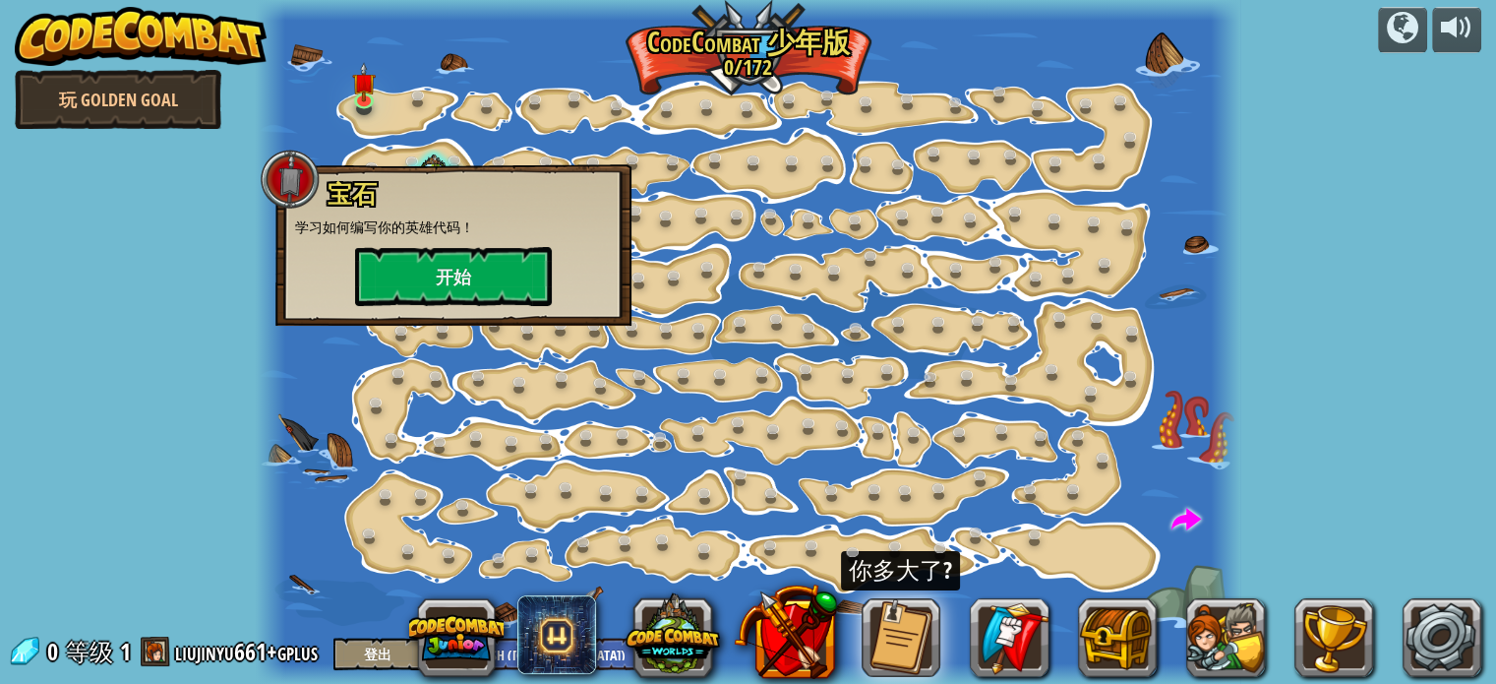
click at [236, 528] on div "powered by 玩 Golden Goal 逐步变化 (需解锁) 更改步骤参数。 聪明行动 (需解锁) 现在我们真的在走路了！ 加油干 (需解锁) 去拿…" at bounding box center [748, 342] width 1496 height 684
click at [1409, 30] on div at bounding box center [1402, 27] width 31 height 31
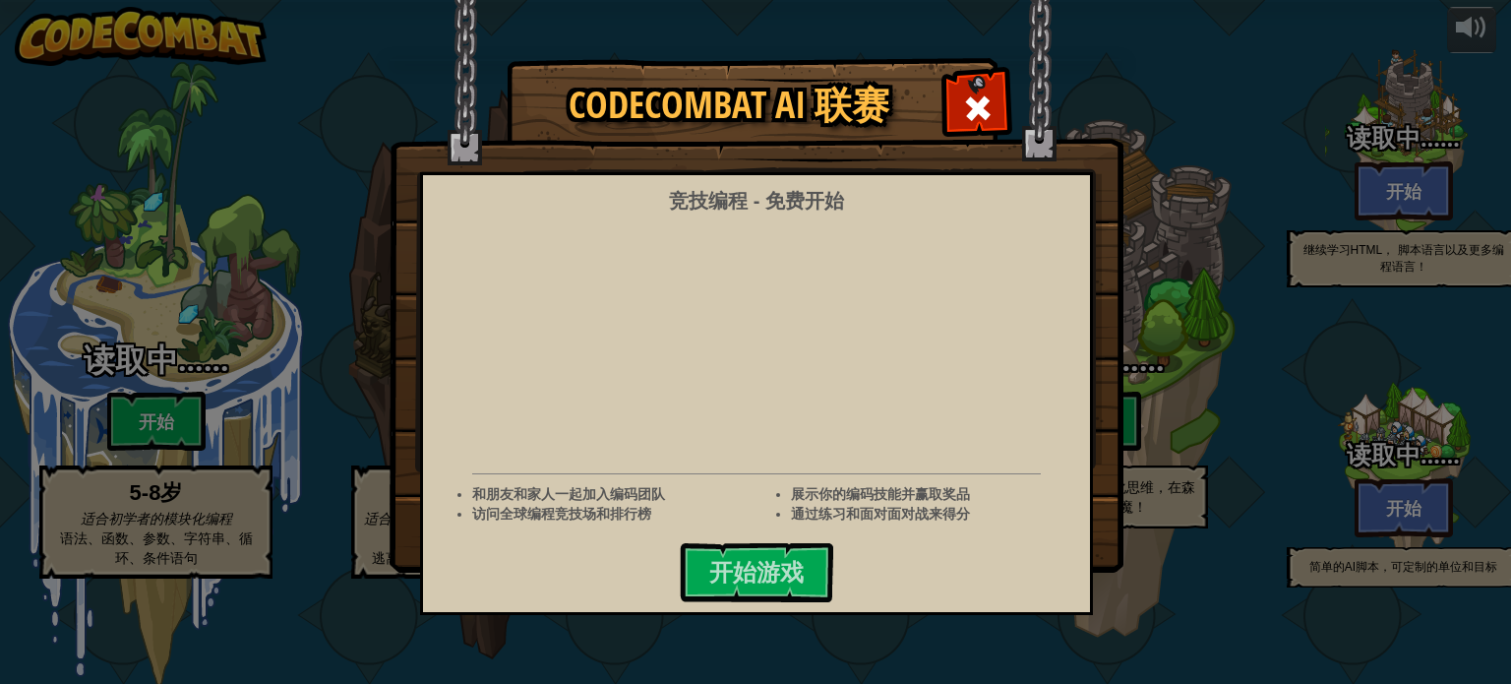
select select "zh-[PERSON_NAME]"
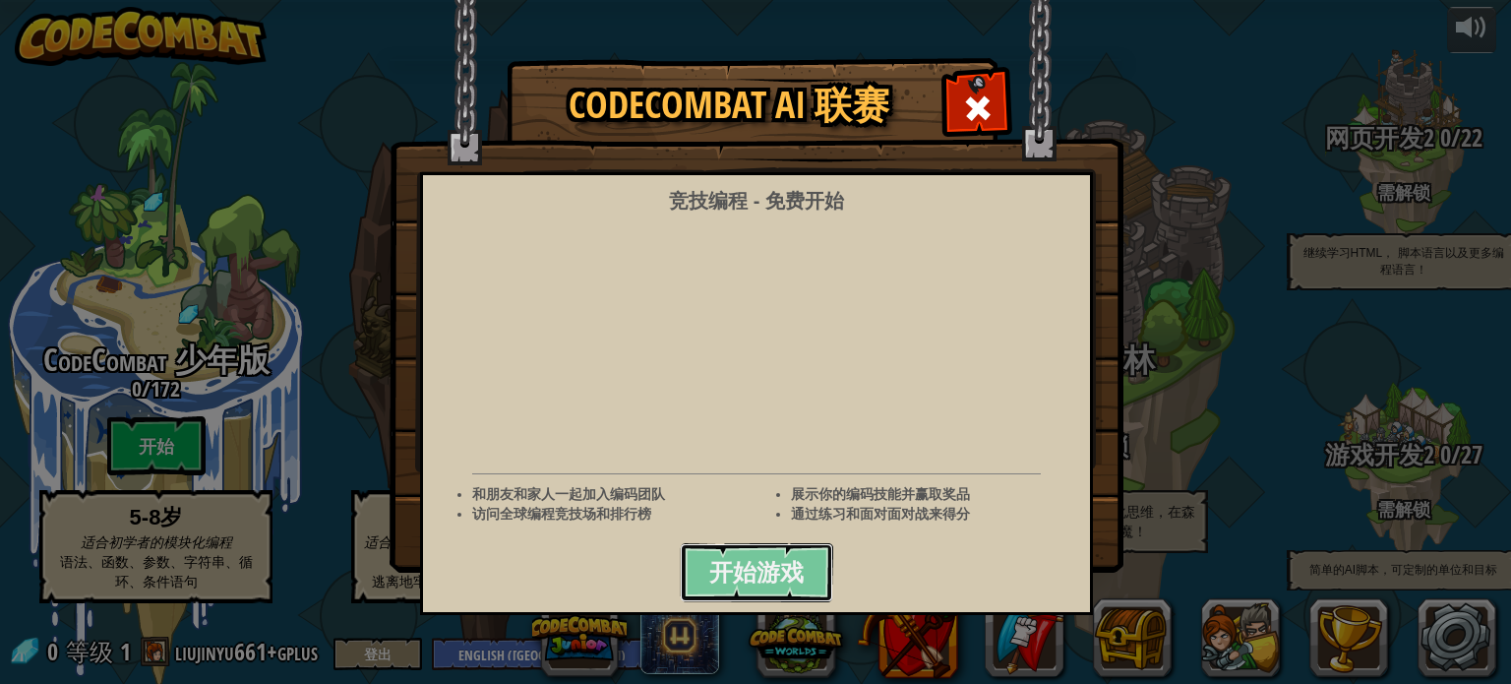
click at [822, 548] on button "开始游戏" at bounding box center [756, 572] width 153 height 59
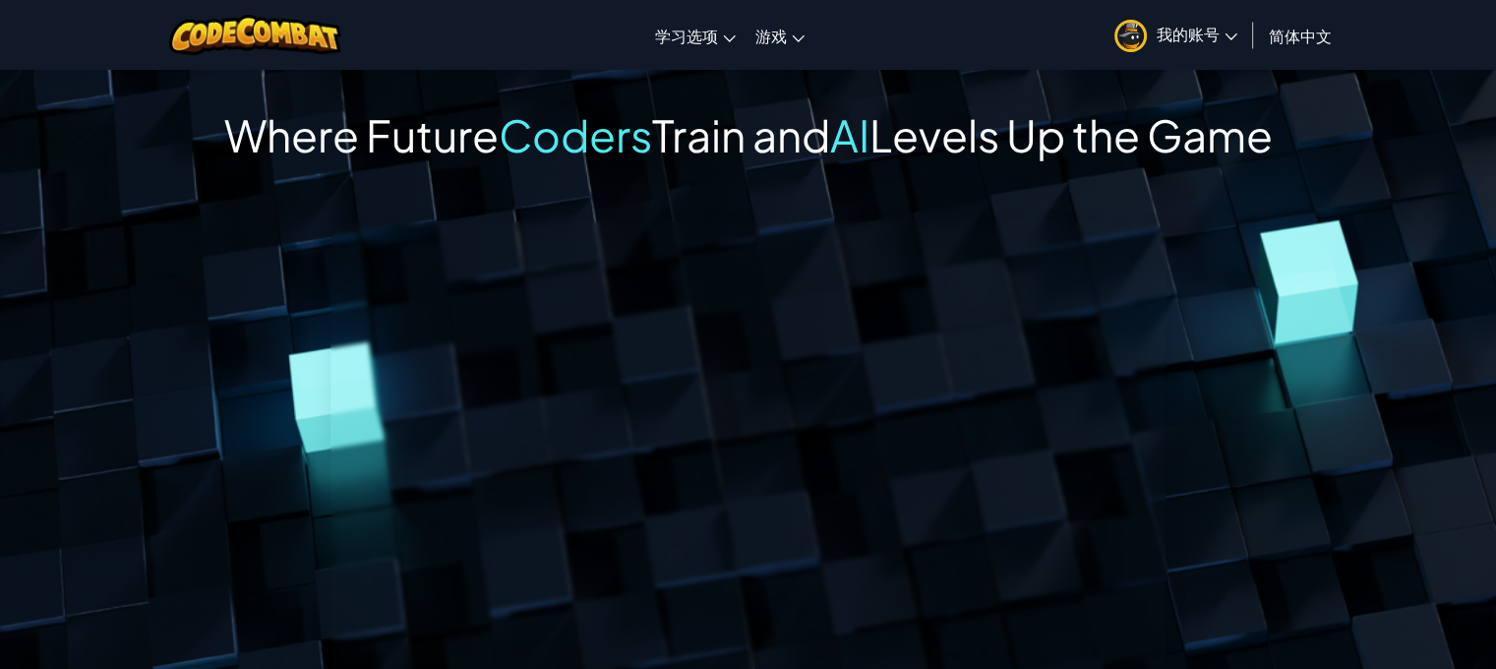
click at [1289, 37] on span "简体中文" at bounding box center [1300, 36] width 63 height 21
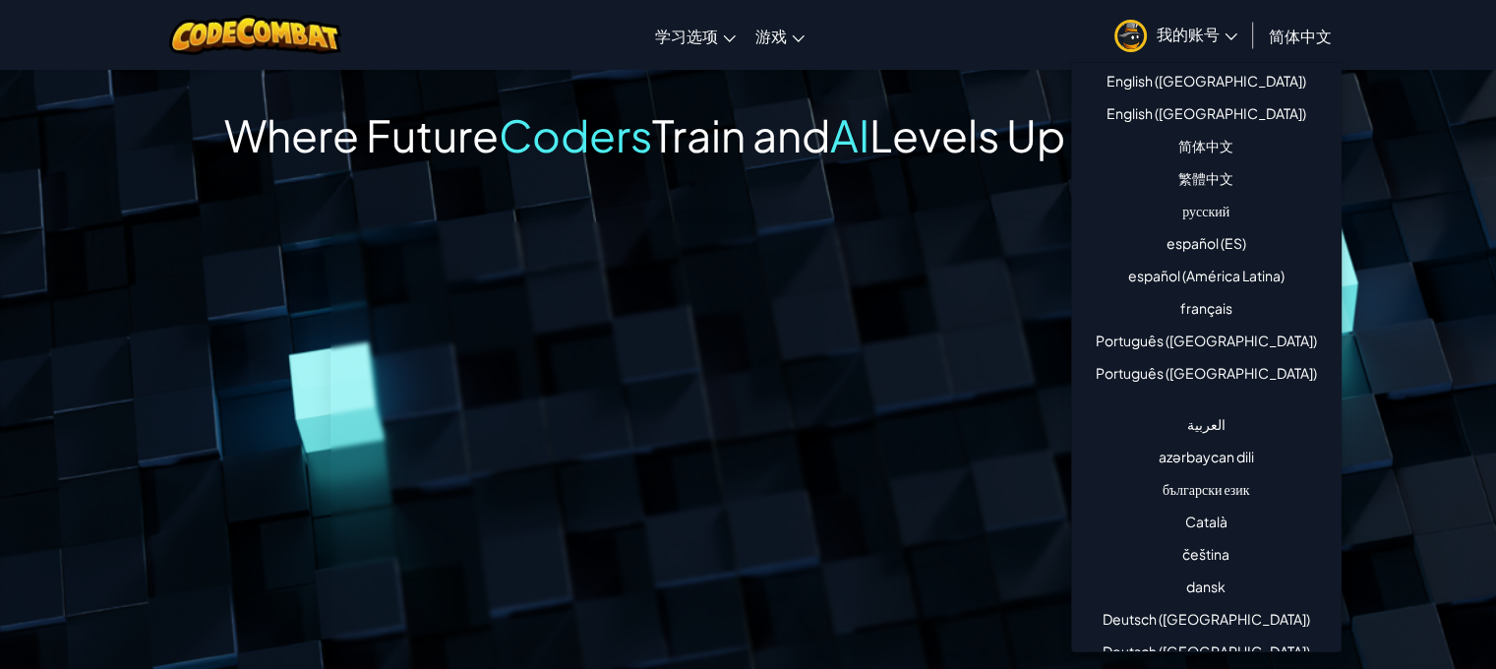
click at [1291, 35] on span "简体中文" at bounding box center [1300, 36] width 63 height 21
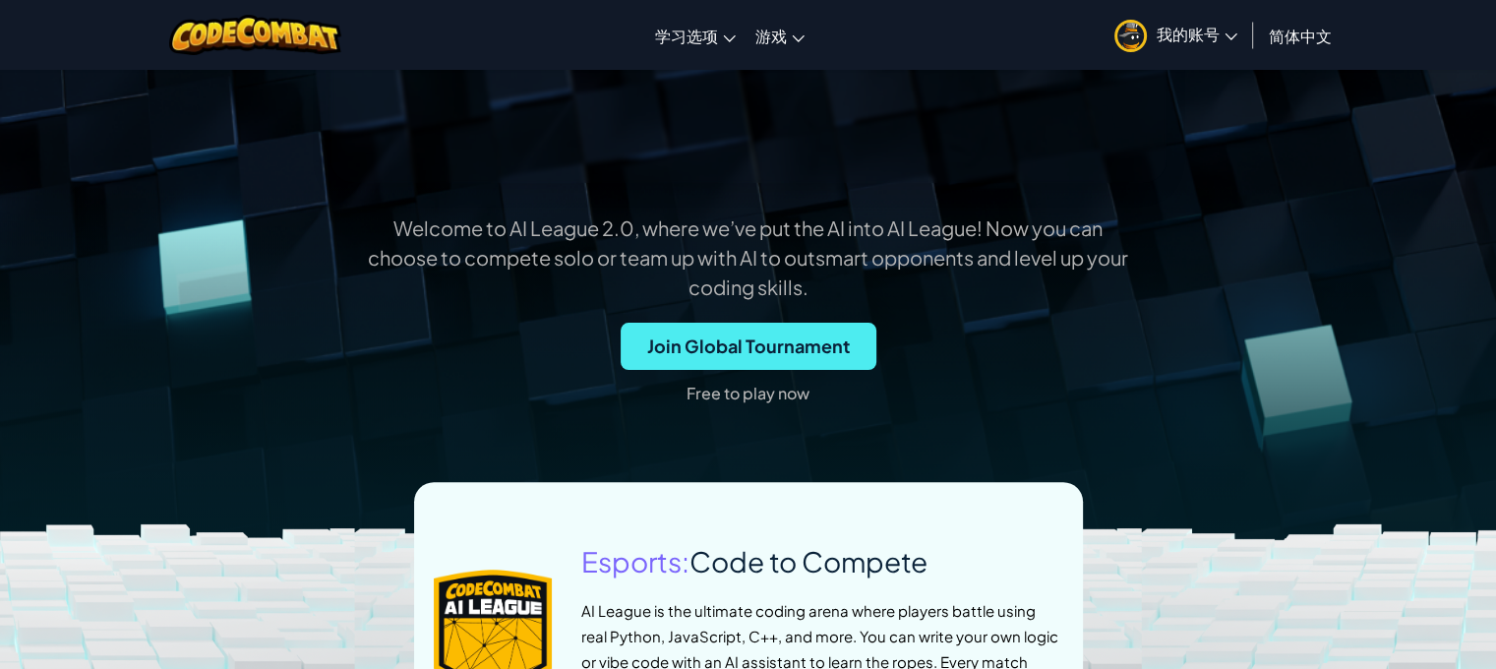
scroll to position [394, 0]
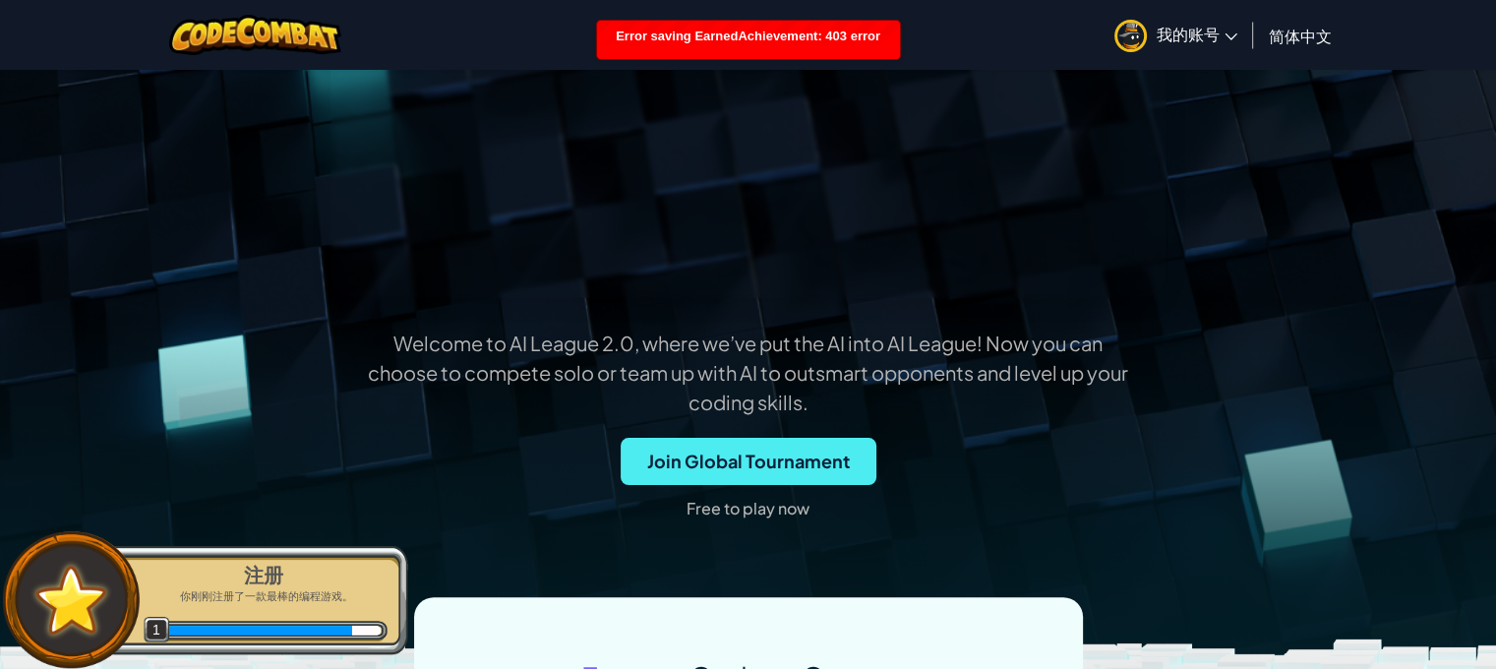
click at [769, 40] on span "Error saving EarnedAchievement: 403 error Just a moment... codecombat.com 正在验证您…" at bounding box center [748, 260] width 283 height 462
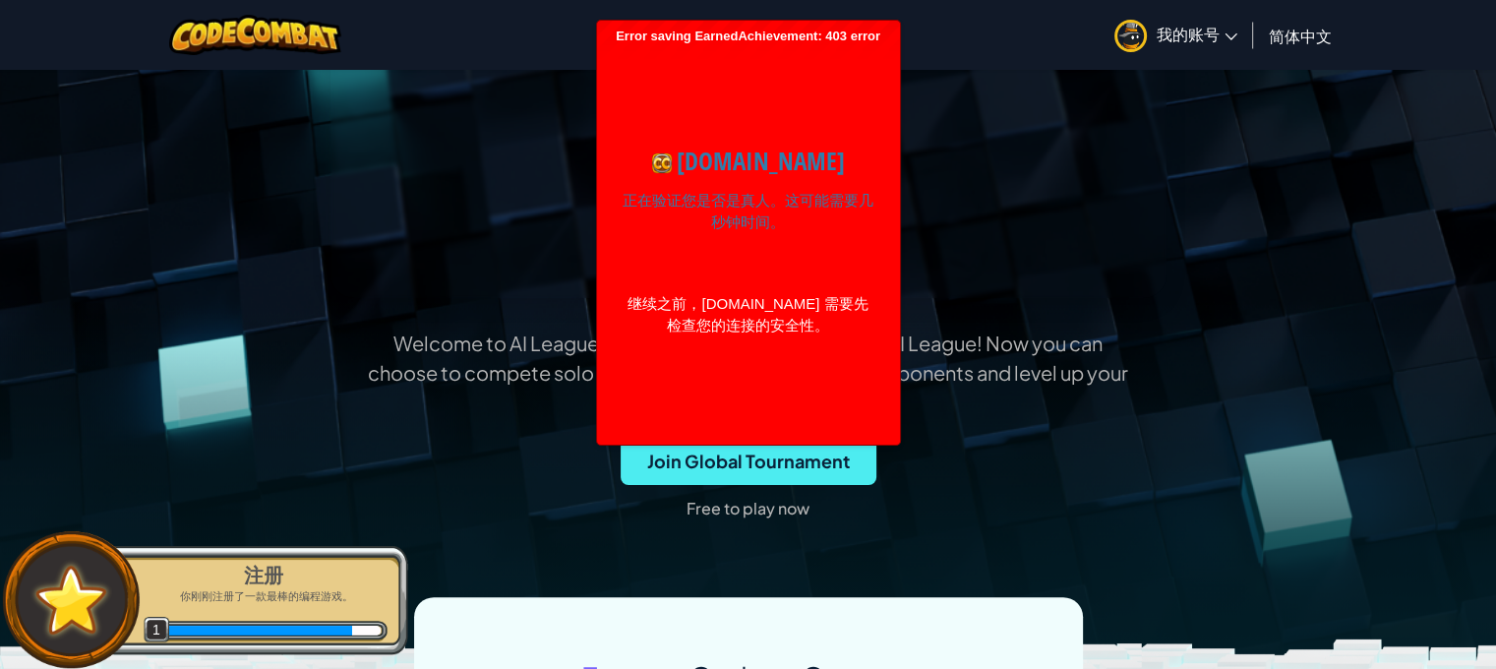
click at [921, 39] on div "切换导航栏 学习选项 Live Online Classes 高级自学 游戏 CodeCombat 家庭版 扣哒世界少年版 AI League Esports…" at bounding box center [748, 35] width 1506 height 70
click at [266, 603] on div "注册 你刚刚注册了一款最棒的编程游戏。 1" at bounding box center [253, 600] width 310 height 110
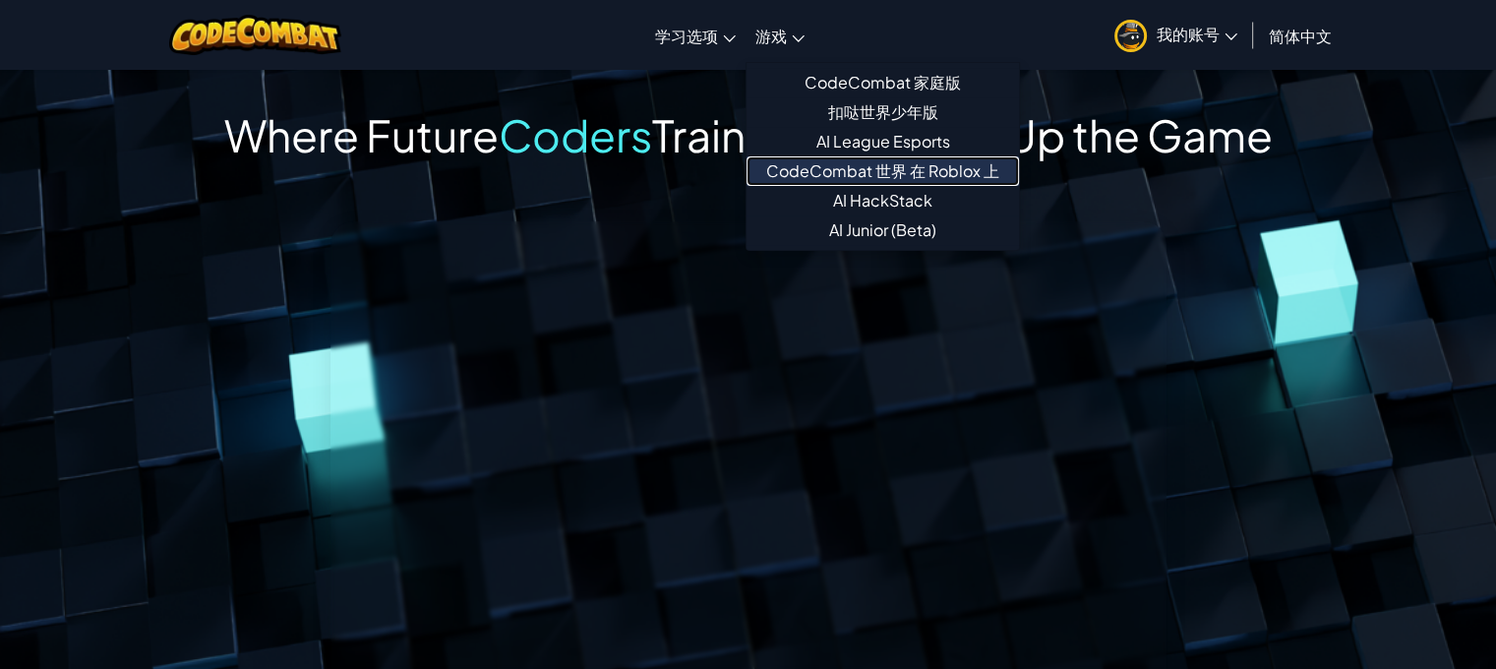
click at [975, 177] on link "CodeCombat 世界 在 Roblox 上" at bounding box center [883, 171] width 273 height 30
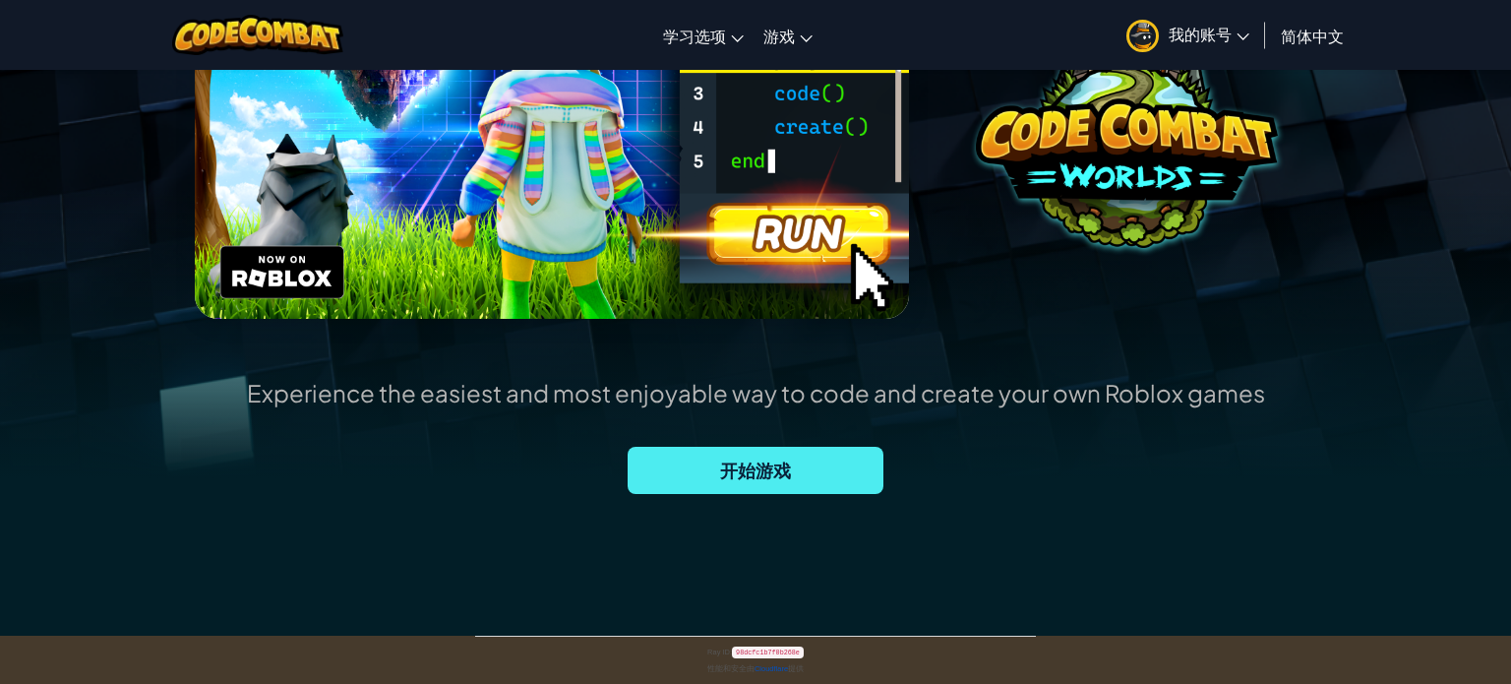
scroll to position [394, 0]
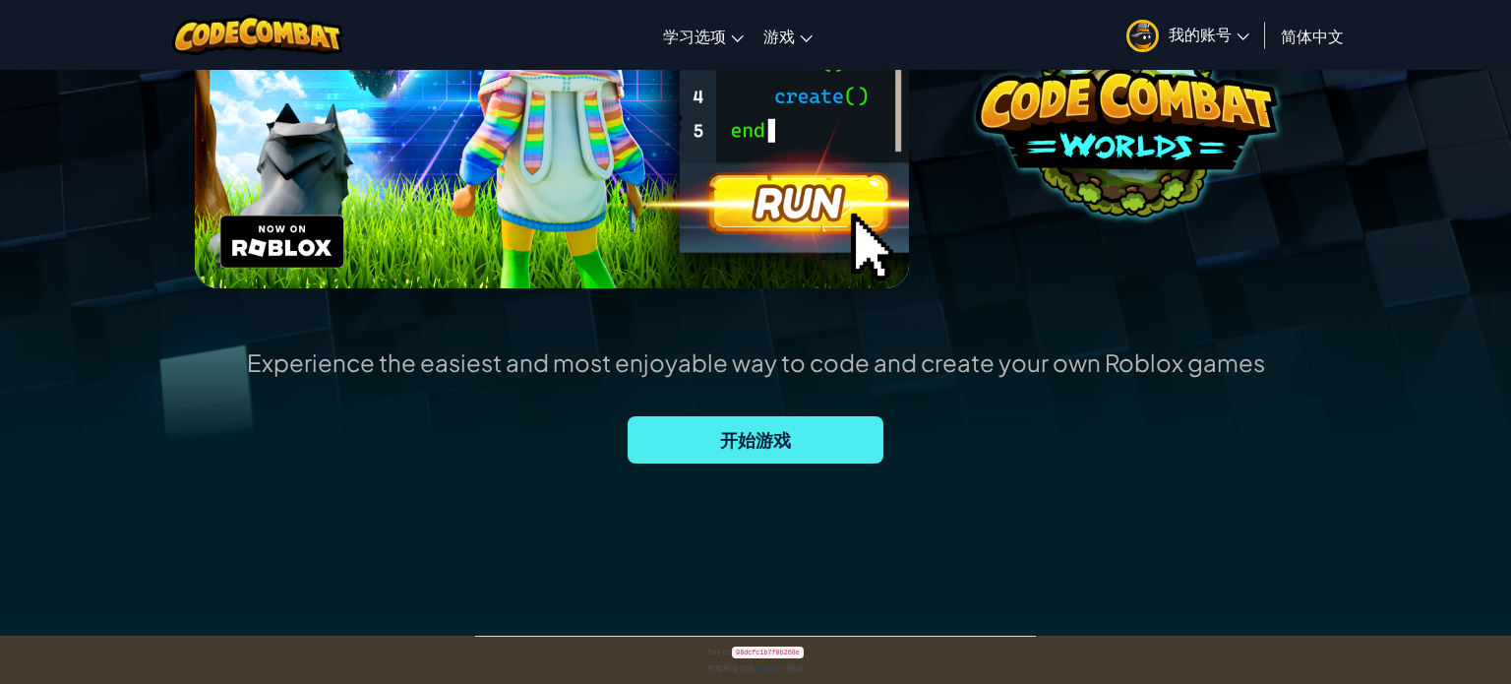
click at [805, 458] on div "Experience the easiest and most enjoyable way to code and create your own Roblo…" at bounding box center [756, 444] width 1018 height 195
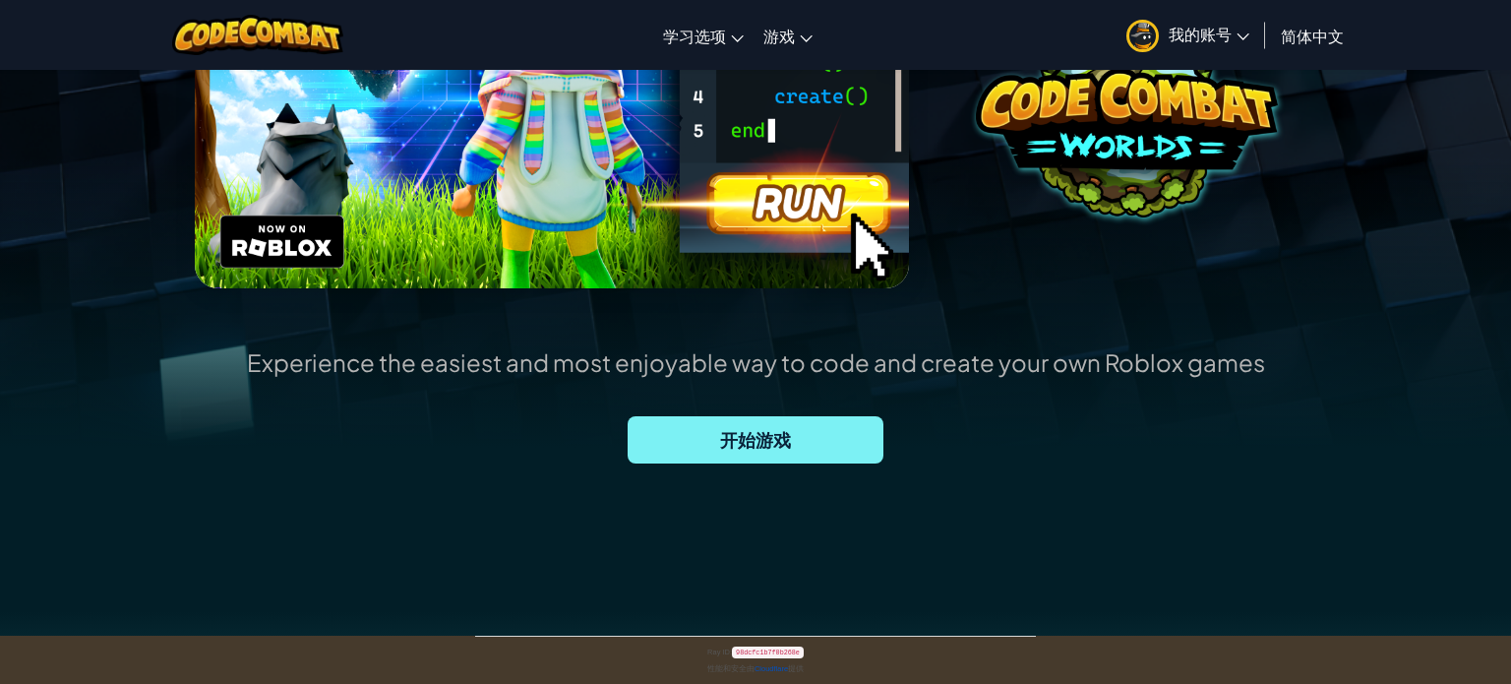
click at [825, 441] on span "开始游戏" at bounding box center [756, 439] width 256 height 47
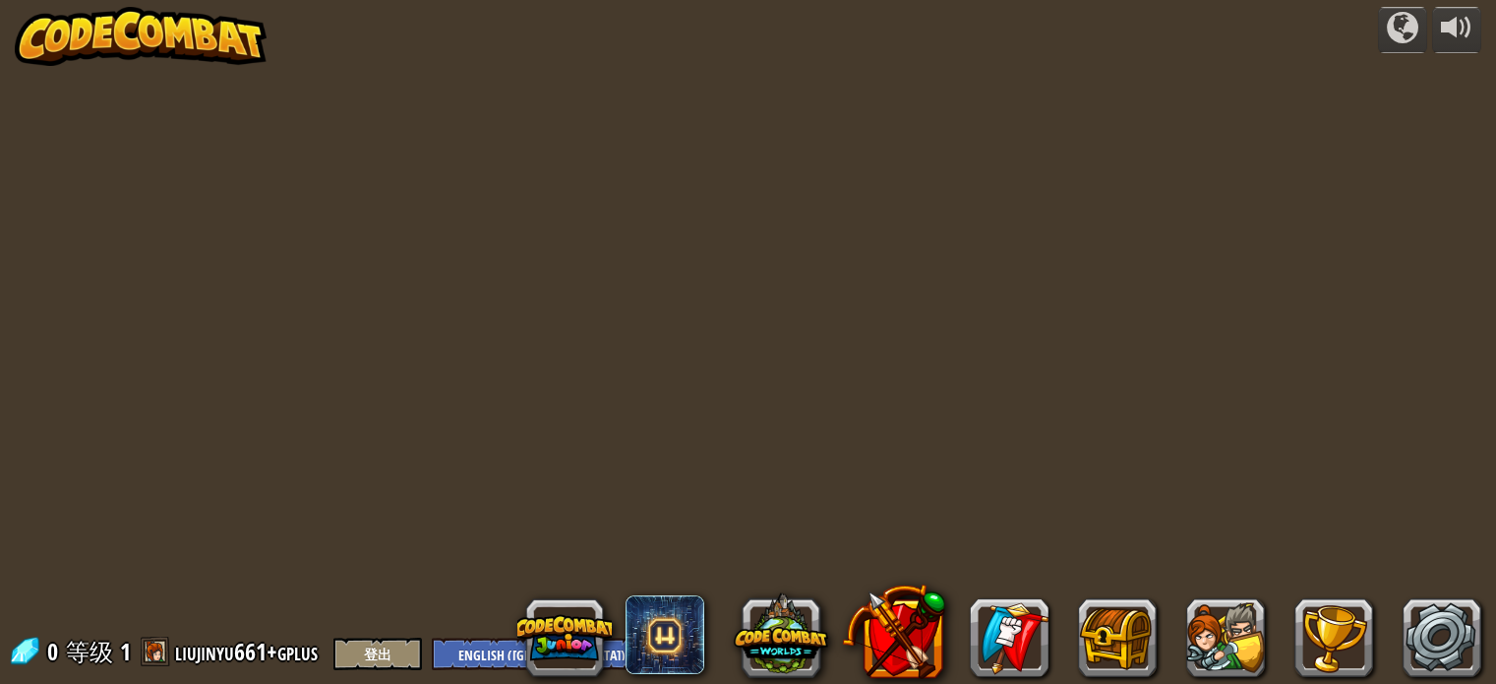
select select "zh-[PERSON_NAME]"
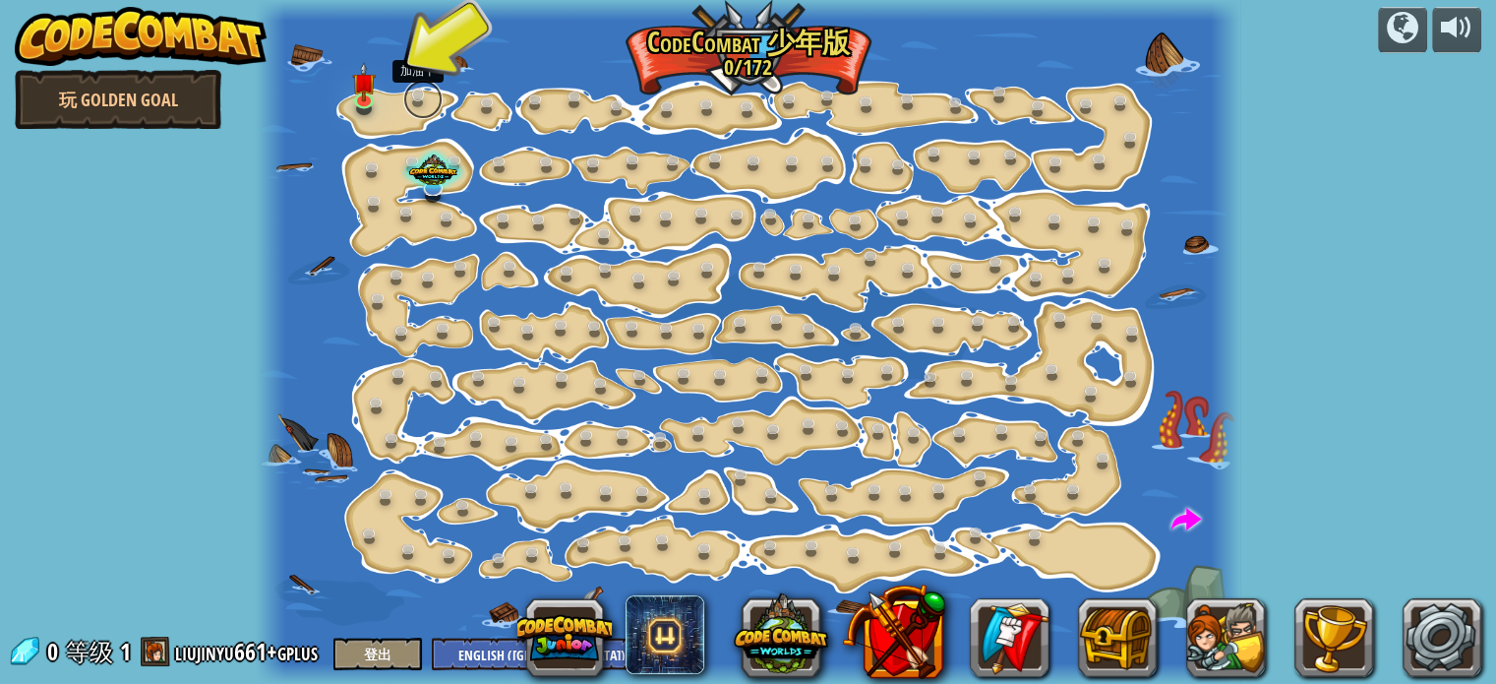
click at [421, 105] on link at bounding box center [422, 99] width 39 height 39
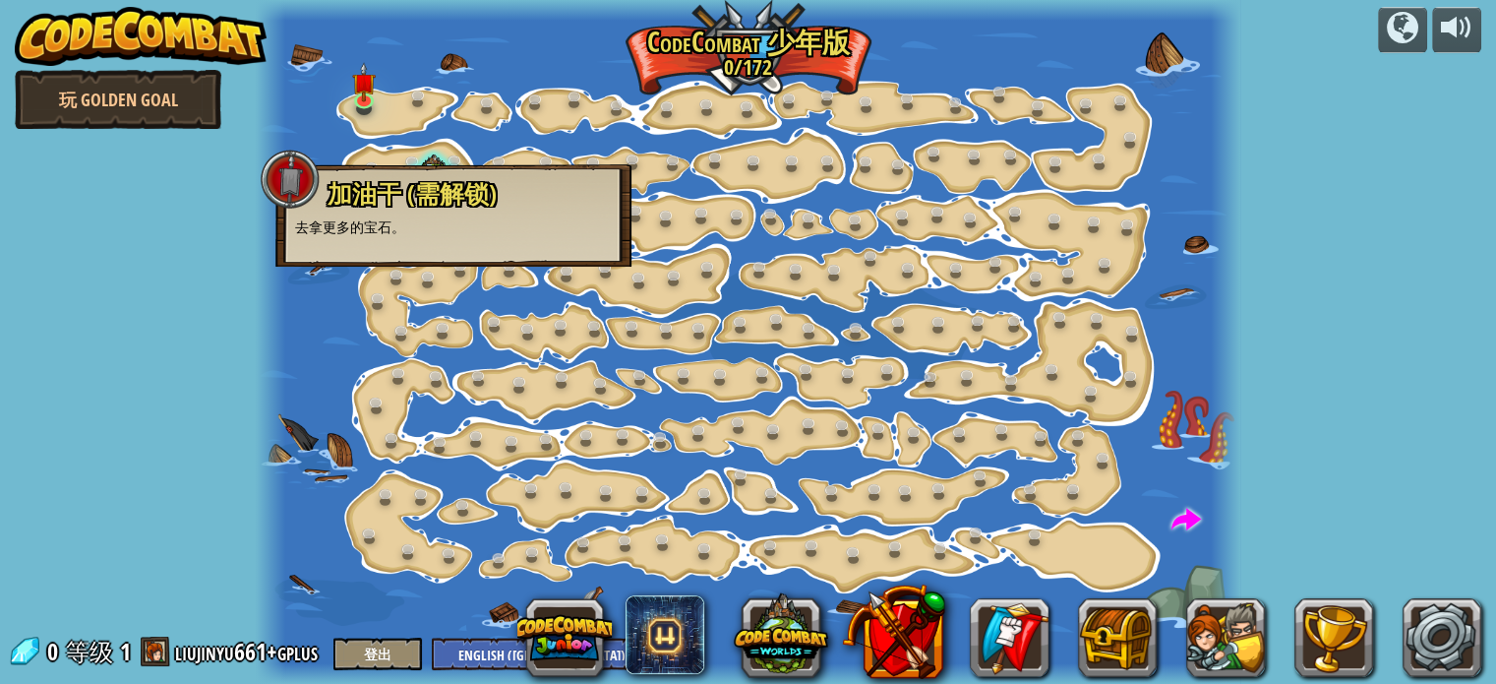
click at [371, 128] on div at bounding box center [749, 342] width 986 height 684
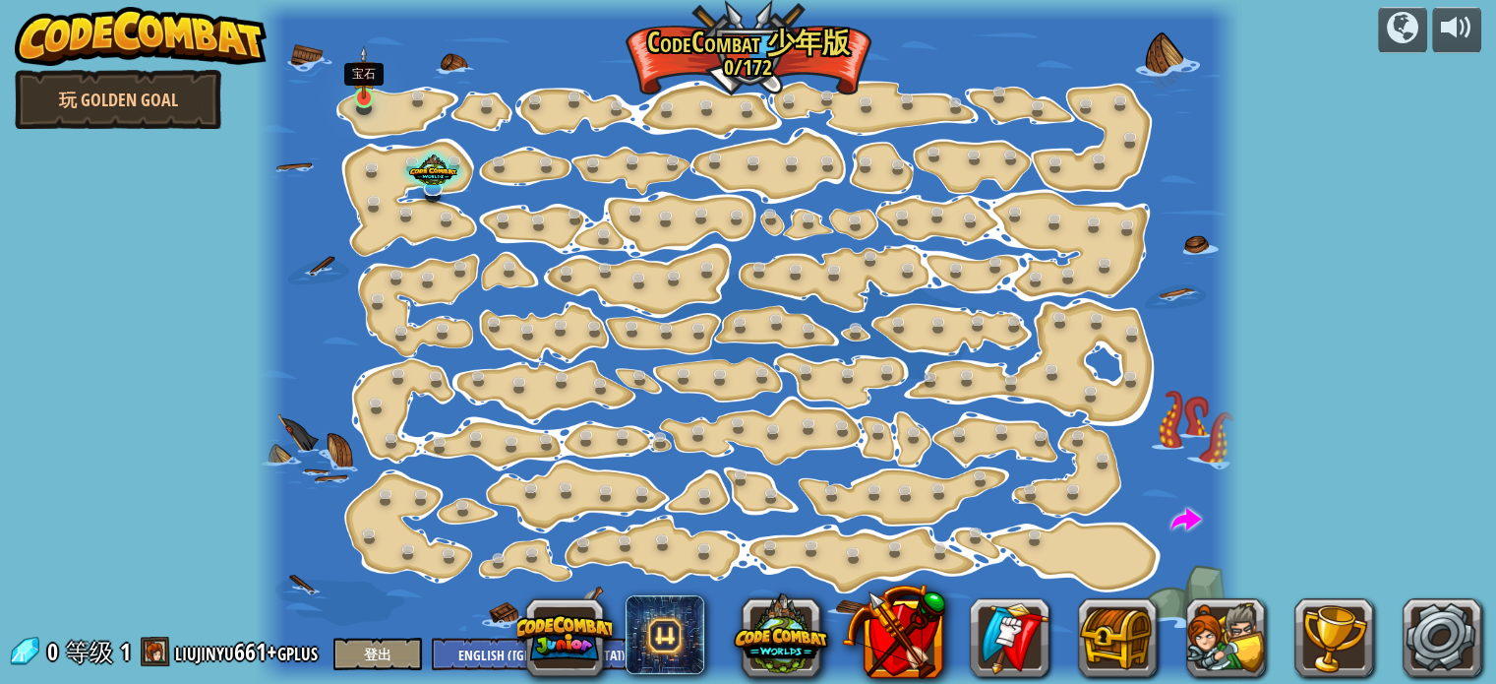
click at [368, 98] on img at bounding box center [364, 72] width 24 height 54
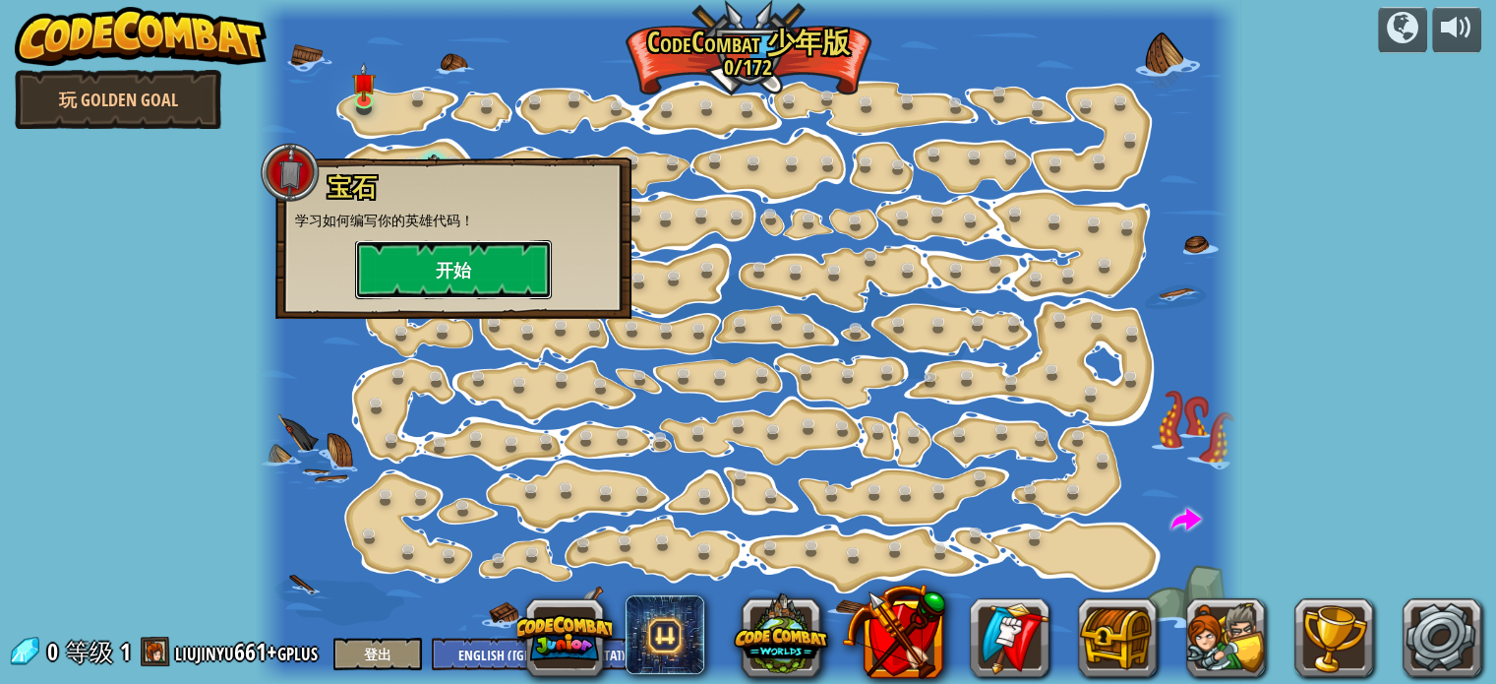
click at [381, 259] on button "开始" at bounding box center [453, 269] width 197 height 59
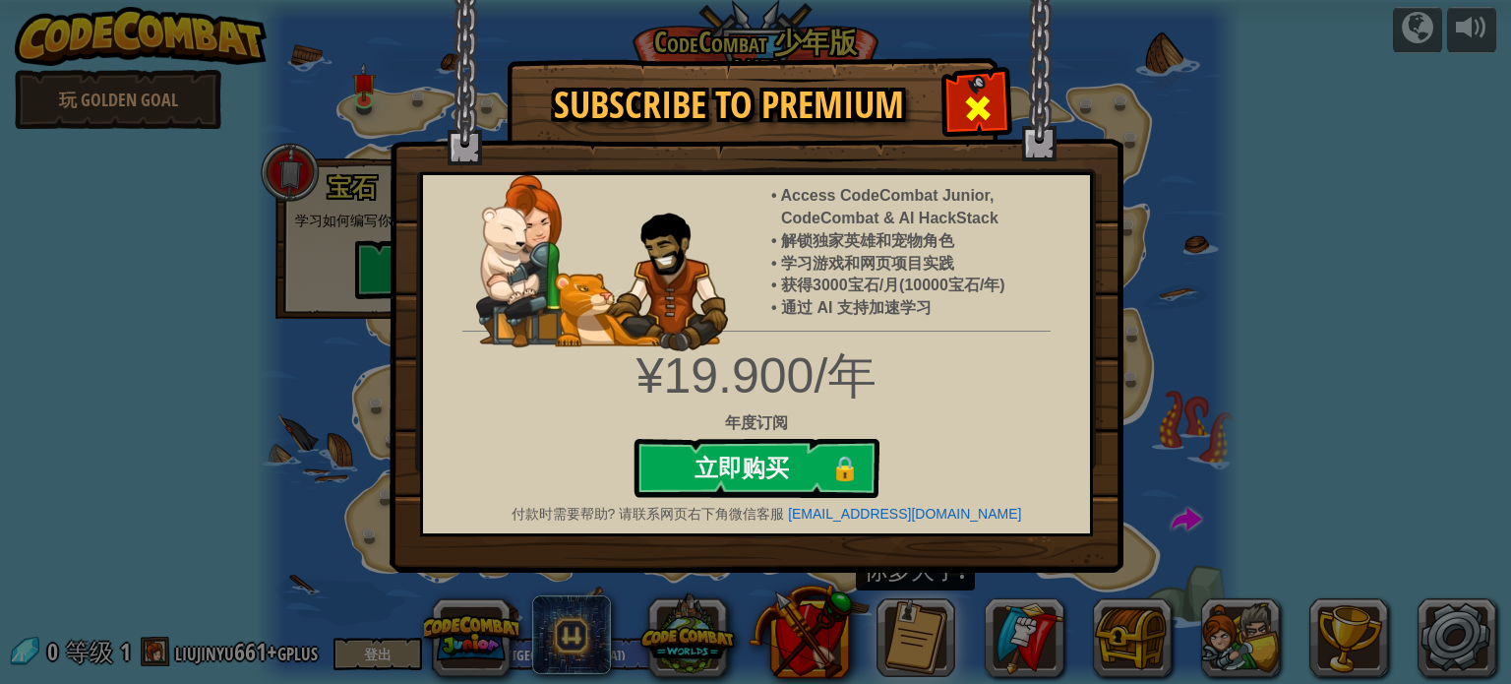
click at [987, 78] on div at bounding box center [977, 106] width 62 height 62
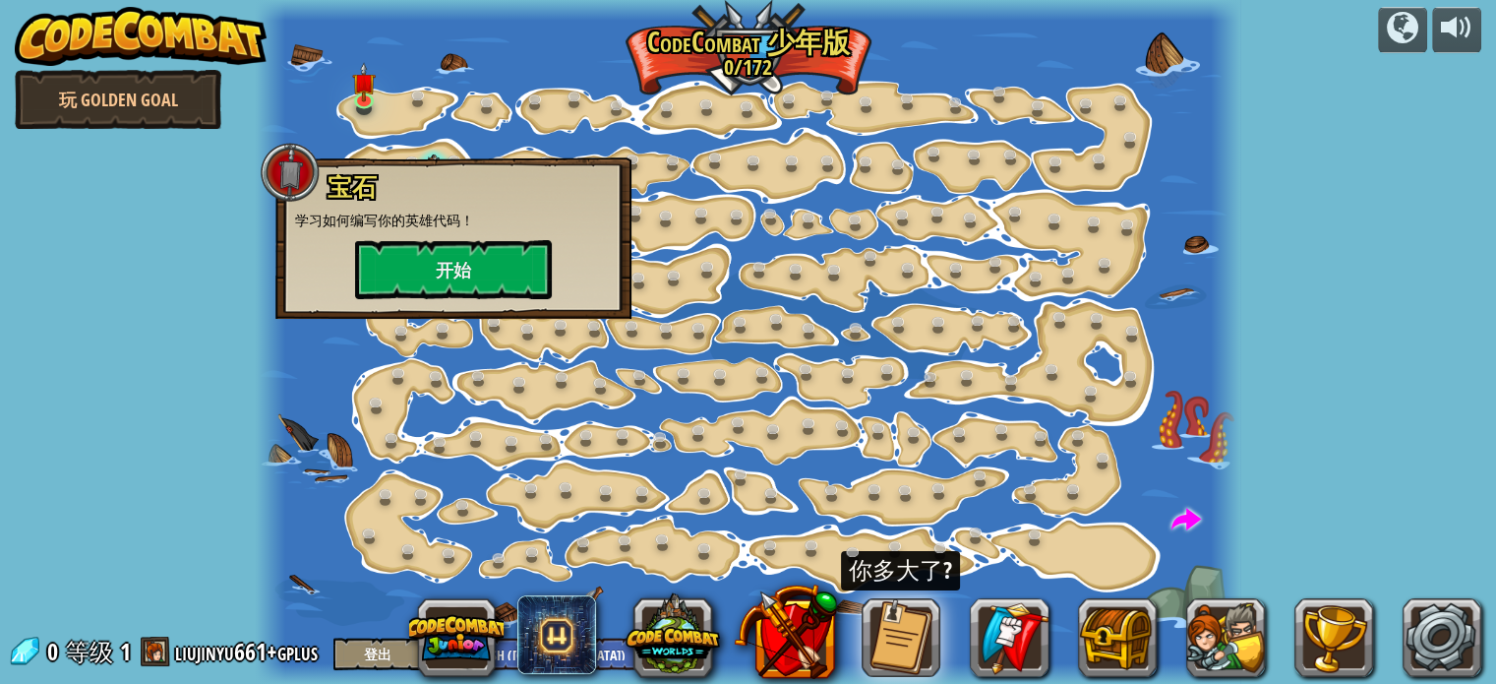
click at [477, 168] on div "宝石 学习如何编写你的英雄代码！ 开始" at bounding box center [453, 237] width 356 height 161
drag, startPoint x: 272, startPoint y: 182, endPoint x: 360, endPoint y: 226, distance: 99.0
click at [273, 182] on div at bounding box center [290, 172] width 59 height 59
click at [467, 273] on button "开始" at bounding box center [453, 269] width 197 height 59
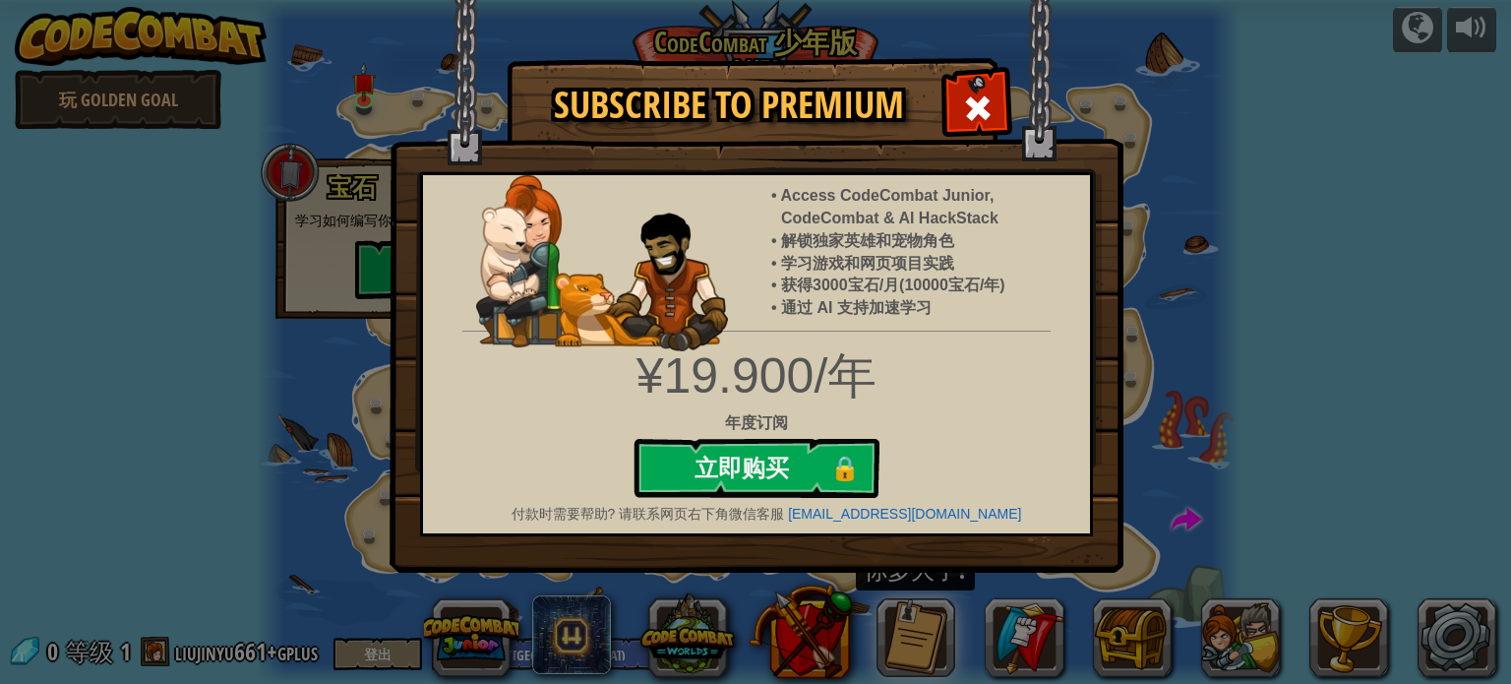
click at [811, 376] on div "¥19.900/年" at bounding box center [756, 376] width 697 height 70
drag, startPoint x: 699, startPoint y: 139, endPoint x: 776, endPoint y: 113, distance: 81.8
click at [699, 138] on img at bounding box center [757, 286] width 734 height 573
click at [986, 113] on span at bounding box center [977, 107] width 31 height 31
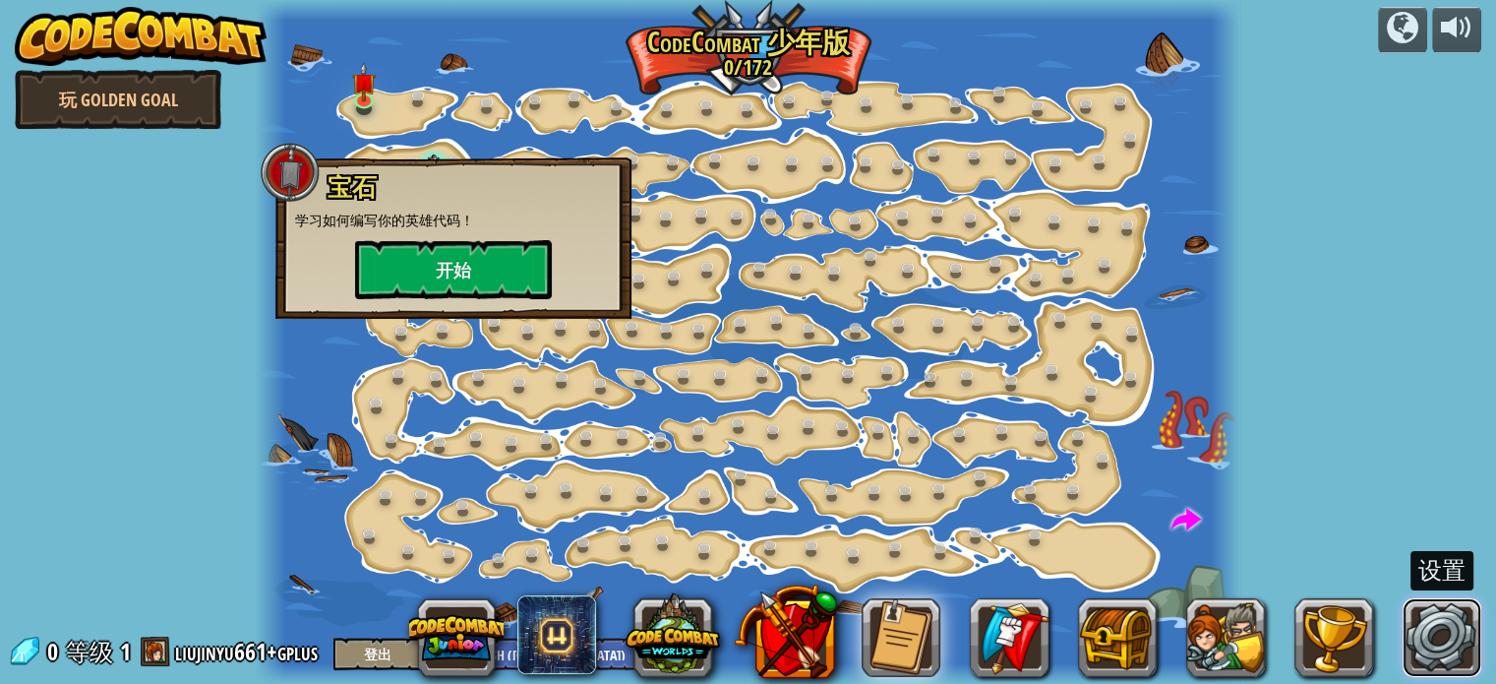
click at [1432, 634] on link at bounding box center [1442, 637] width 79 height 79
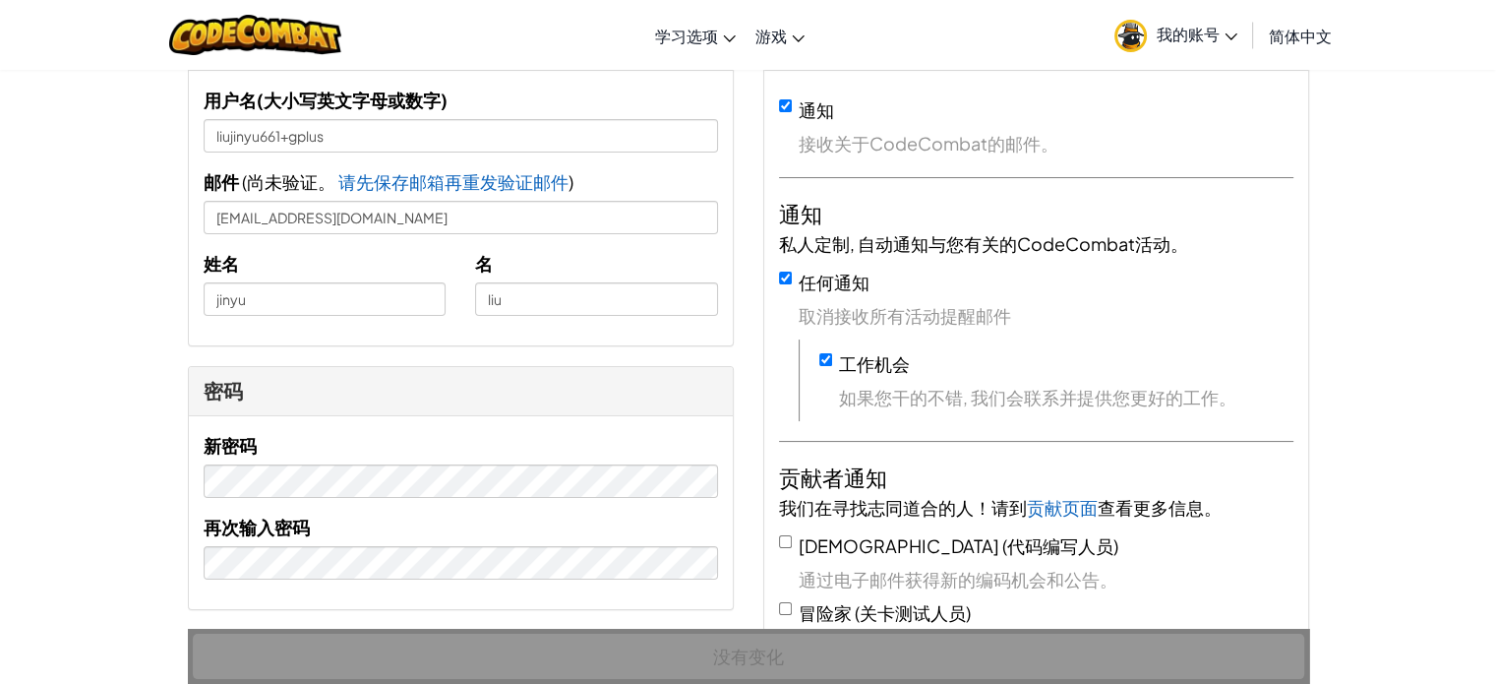
scroll to position [98, 0]
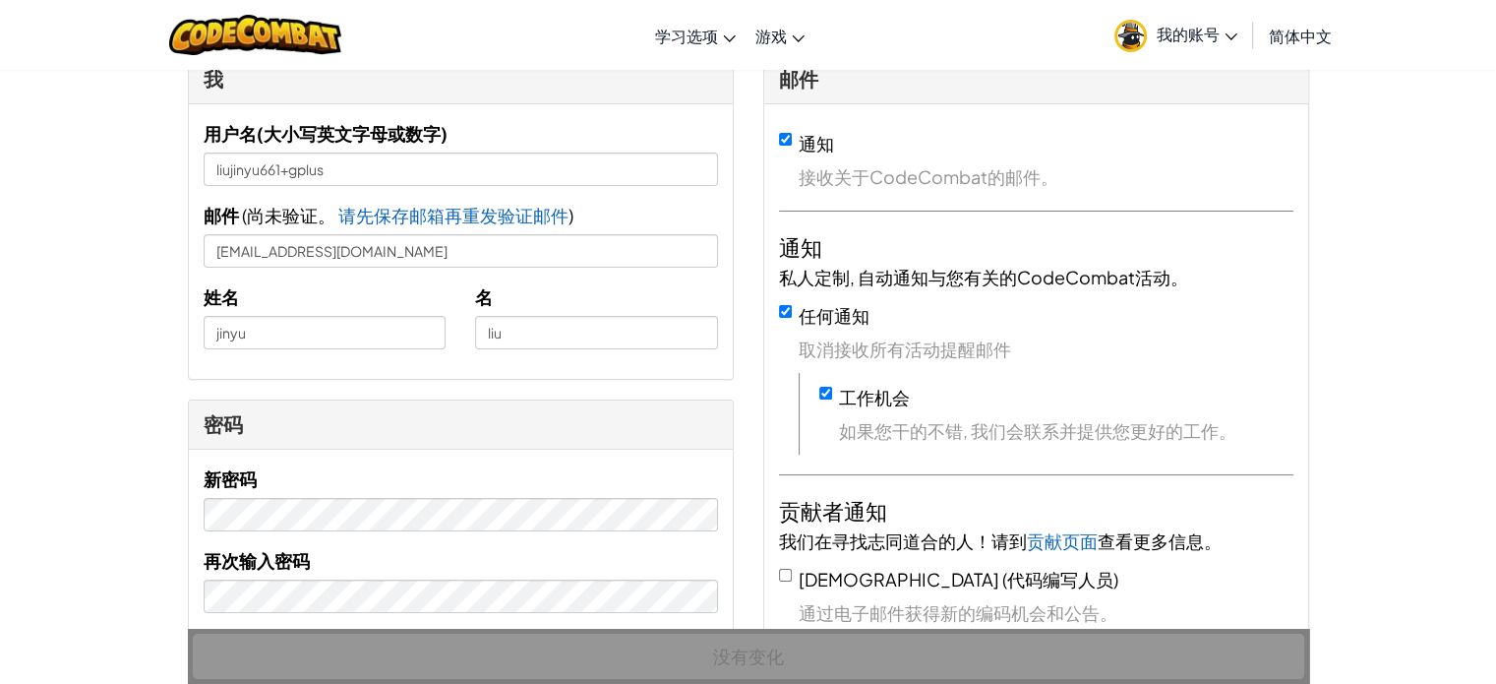
click at [263, 310] on div "姓名 [PERSON_NAME]" at bounding box center [325, 315] width 273 height 67
click at [278, 336] on input "jinyu" at bounding box center [325, 332] width 243 height 33
drag, startPoint x: 291, startPoint y: 336, endPoint x: 34, endPoint y: 313, distance: 257.9
click at [579, 345] on input "liu" at bounding box center [596, 332] width 243 height 33
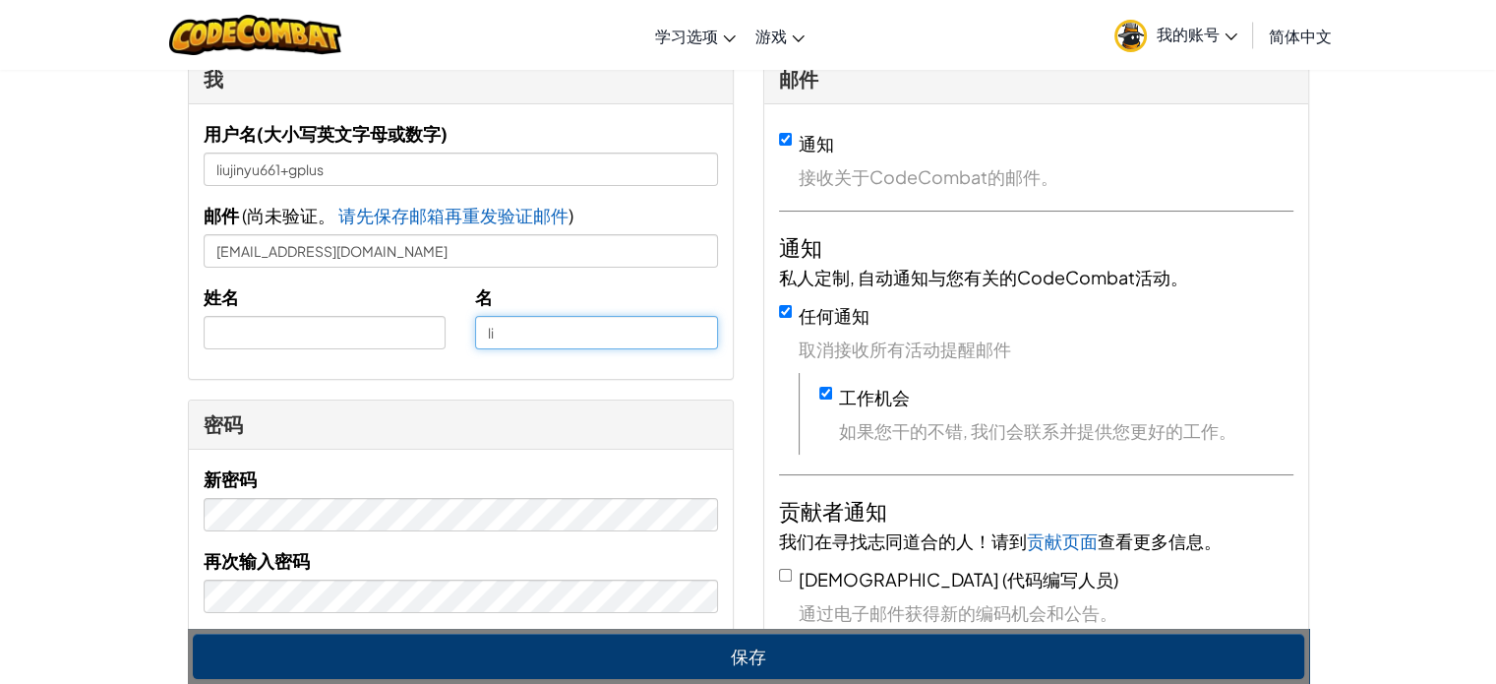
type input "l"
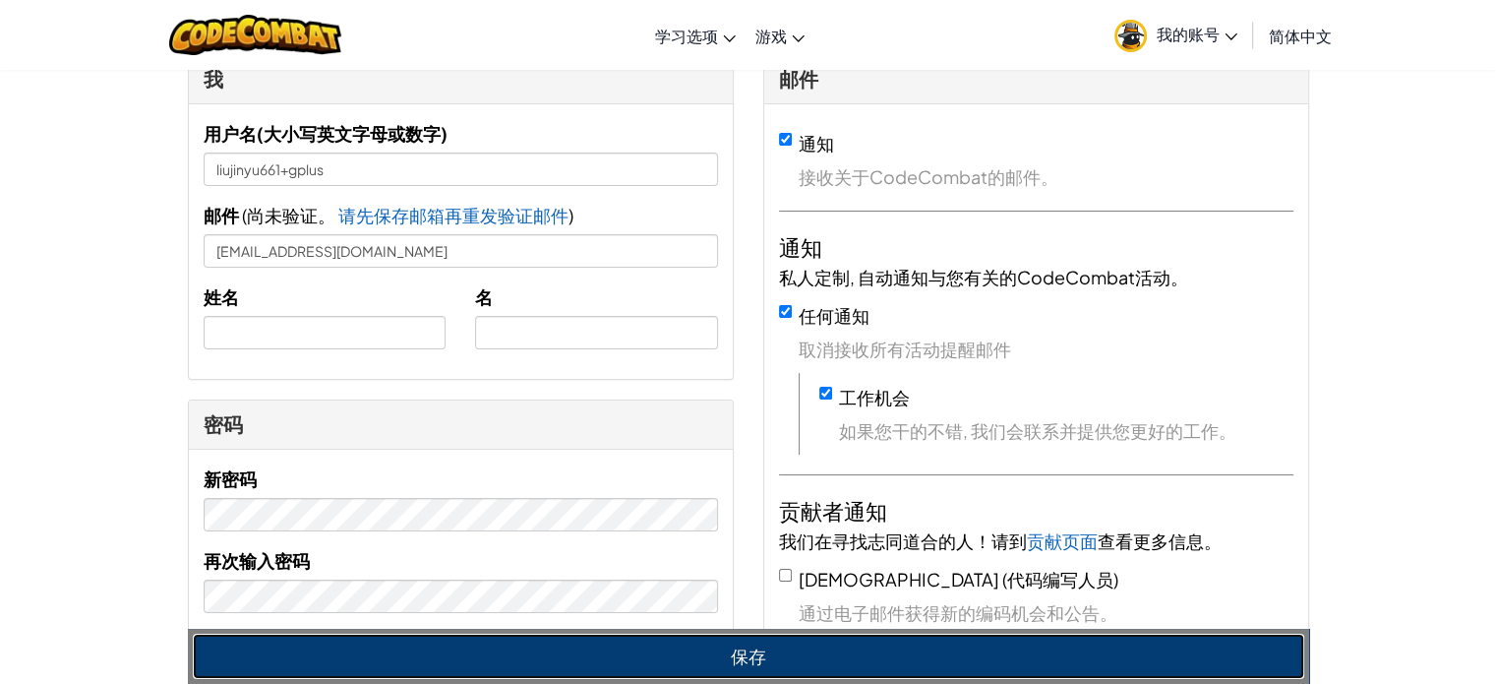
click at [763, 656] on button "保存" at bounding box center [749, 656] width 1112 height 45
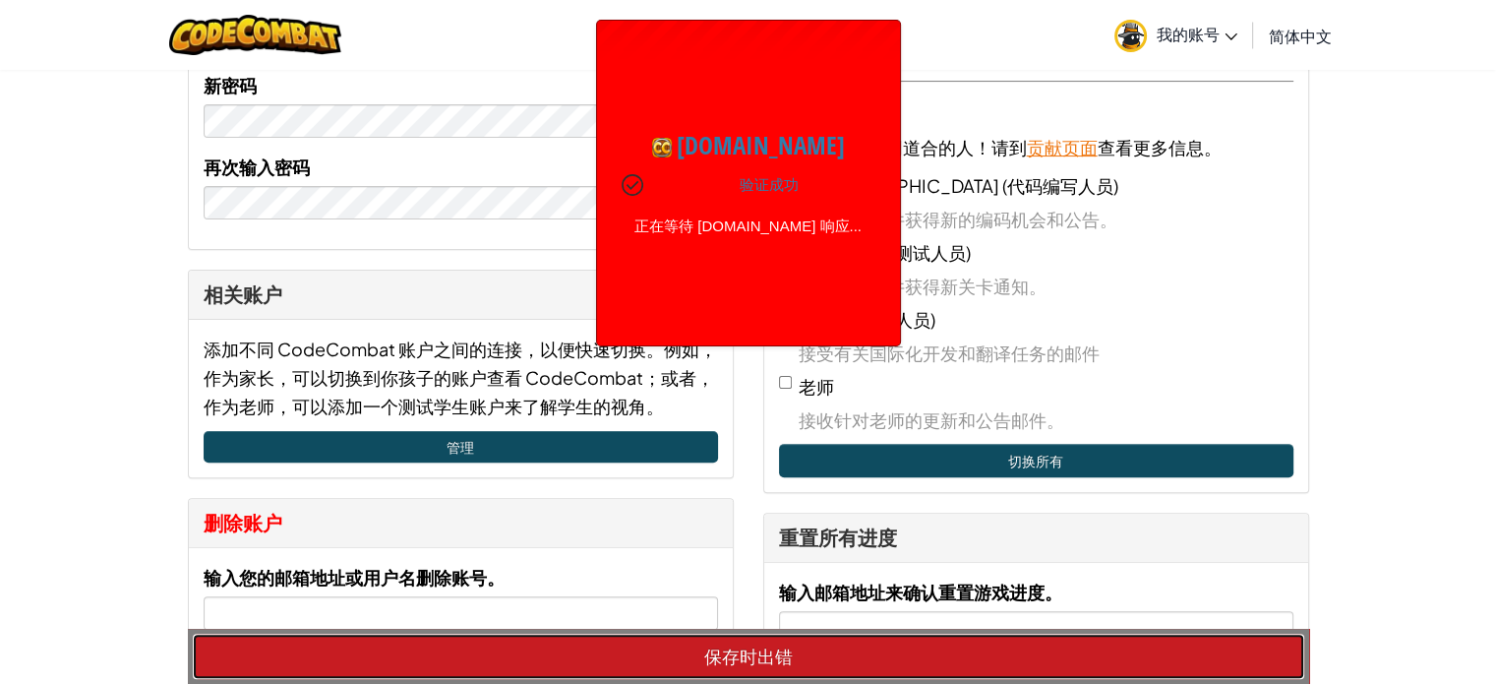
scroll to position [640, 0]
